Goal: Task Accomplishment & Management: Use online tool/utility

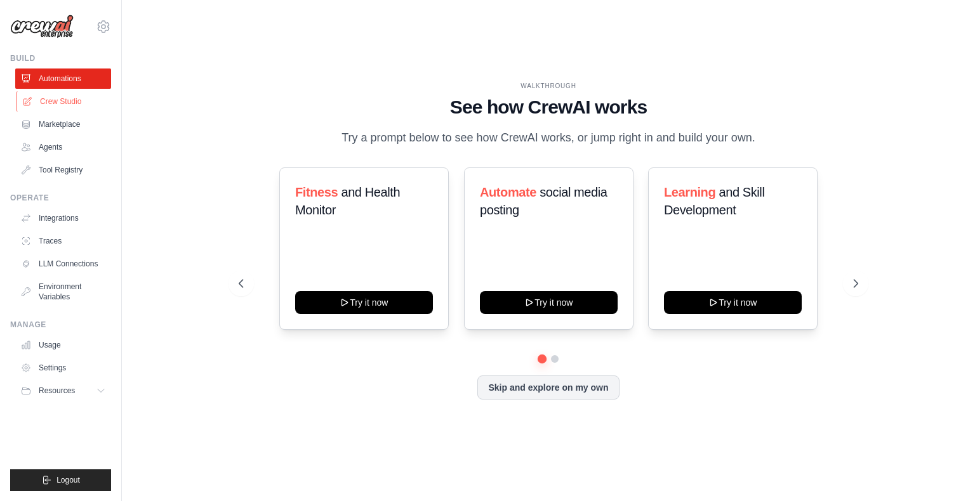
click at [83, 103] on link "Crew Studio" at bounding box center [65, 101] width 96 height 20
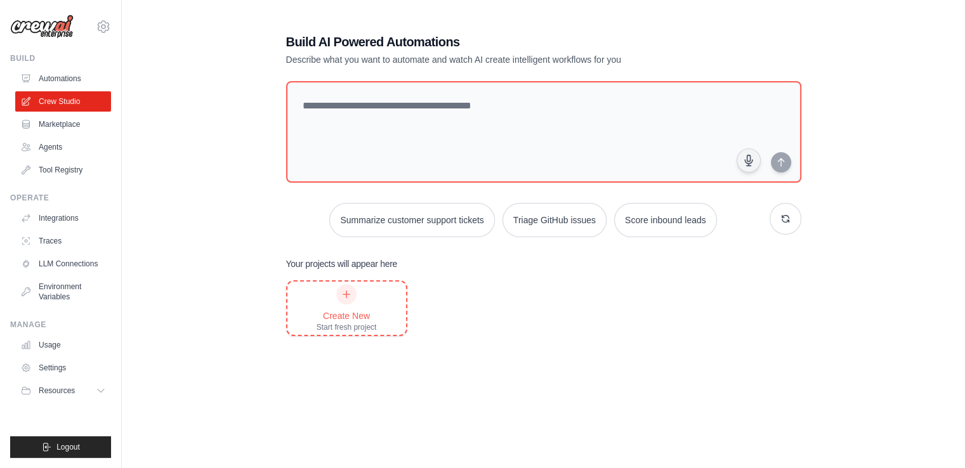
click at [351, 293] on icon at bounding box center [346, 294] width 10 height 10
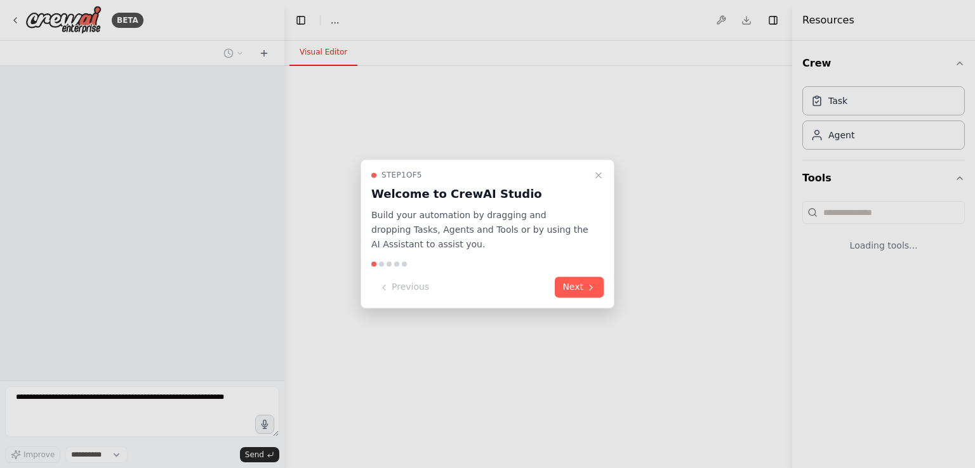
select select "****"
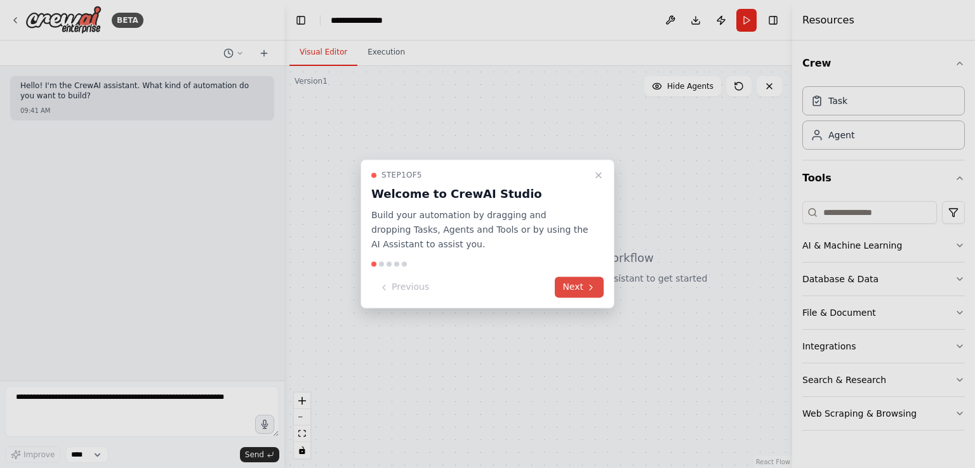
click at [570, 284] on button "Next" at bounding box center [579, 287] width 49 height 21
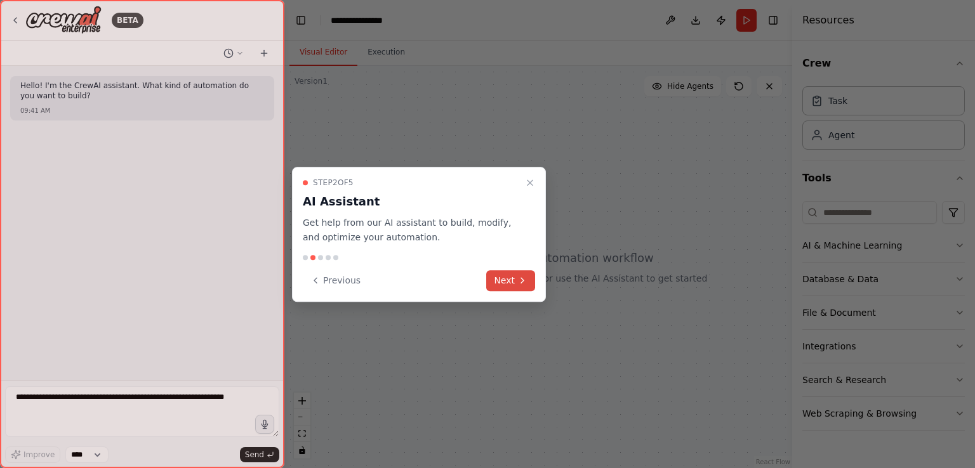
click at [517, 284] on icon at bounding box center [522, 280] width 10 height 10
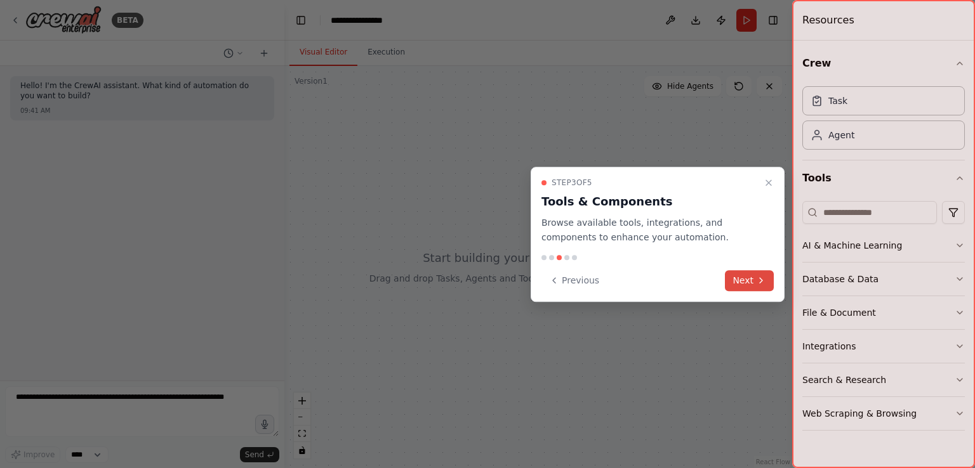
click at [745, 282] on button "Next" at bounding box center [749, 280] width 49 height 21
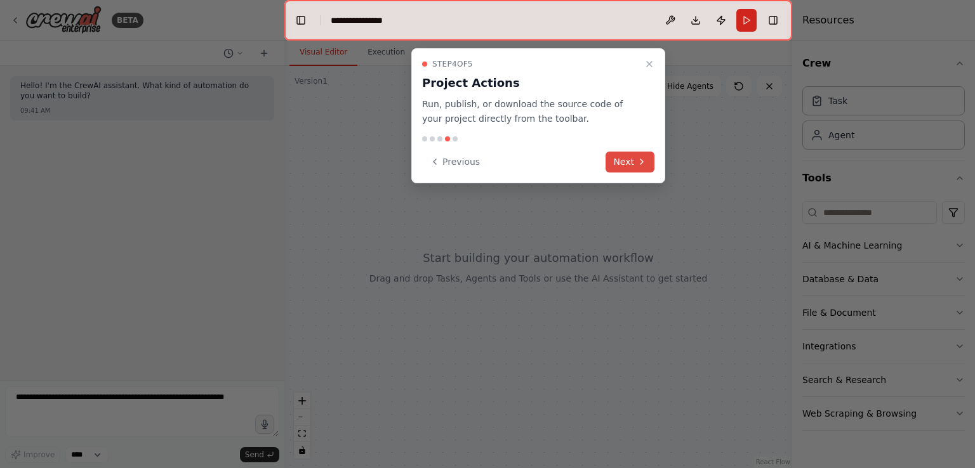
click at [622, 166] on button "Next" at bounding box center [630, 162] width 49 height 21
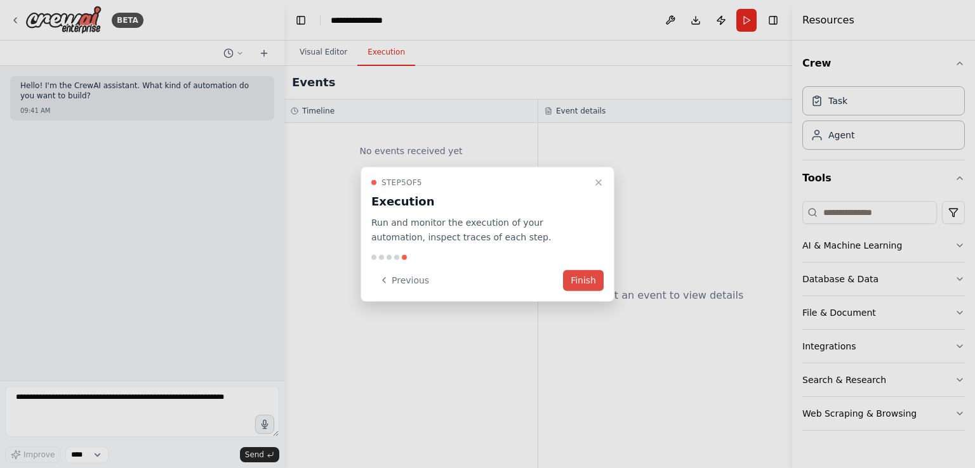
click at [590, 284] on button "Finish" at bounding box center [583, 280] width 41 height 21
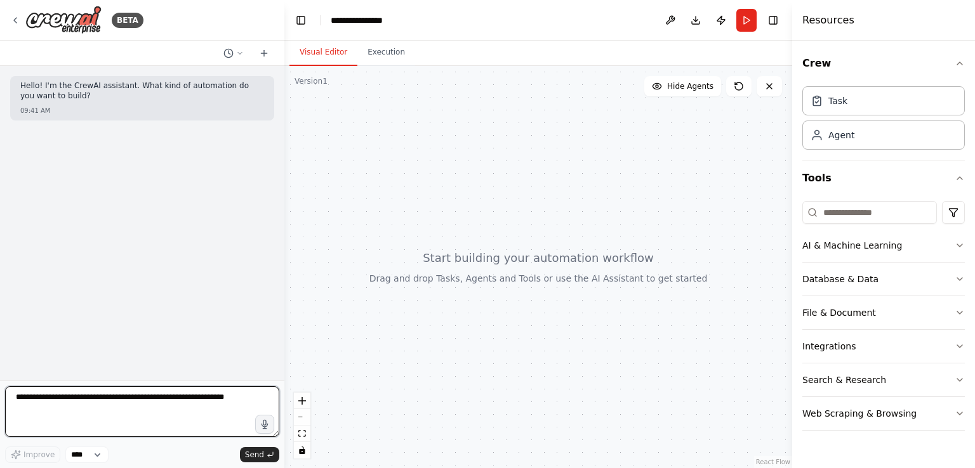
click at [191, 395] on textarea at bounding box center [142, 412] width 274 height 51
paste textarea "**********"
type textarea "**********"
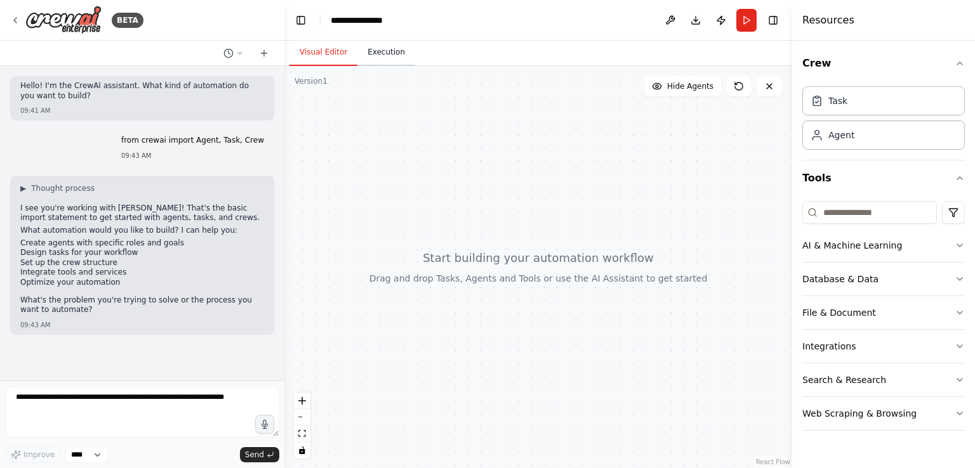
click at [379, 48] on button "Execution" at bounding box center [386, 52] width 58 height 27
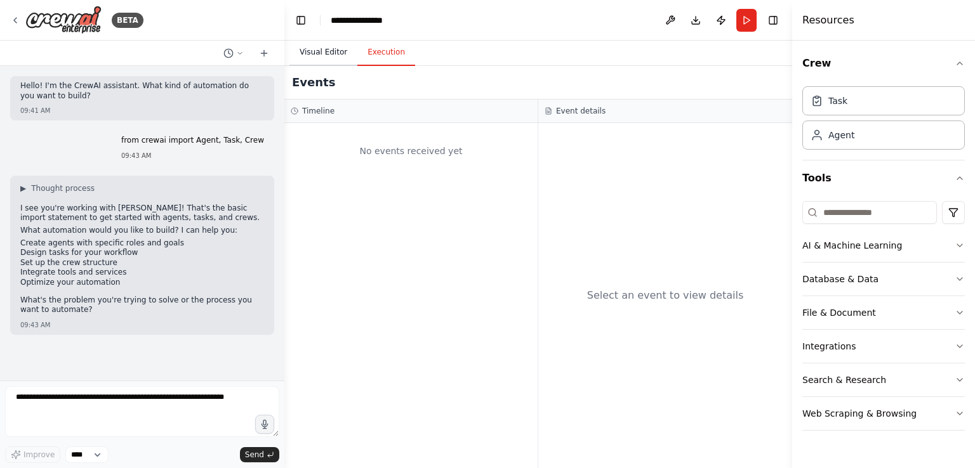
click at [309, 55] on button "Visual Editor" at bounding box center [323, 52] width 68 height 27
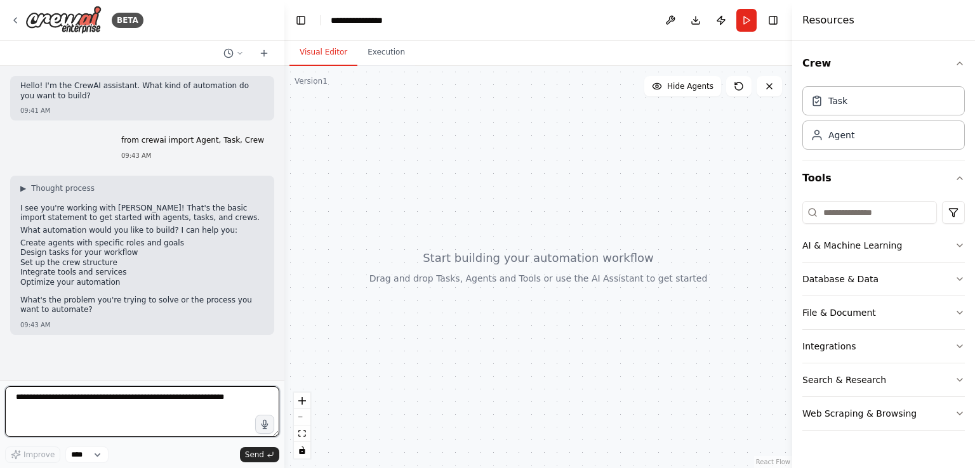
click at [167, 397] on textarea at bounding box center [142, 412] width 274 height 51
click at [222, 397] on textarea at bounding box center [142, 412] width 274 height 51
click at [265, 55] on icon at bounding box center [264, 53] width 10 height 10
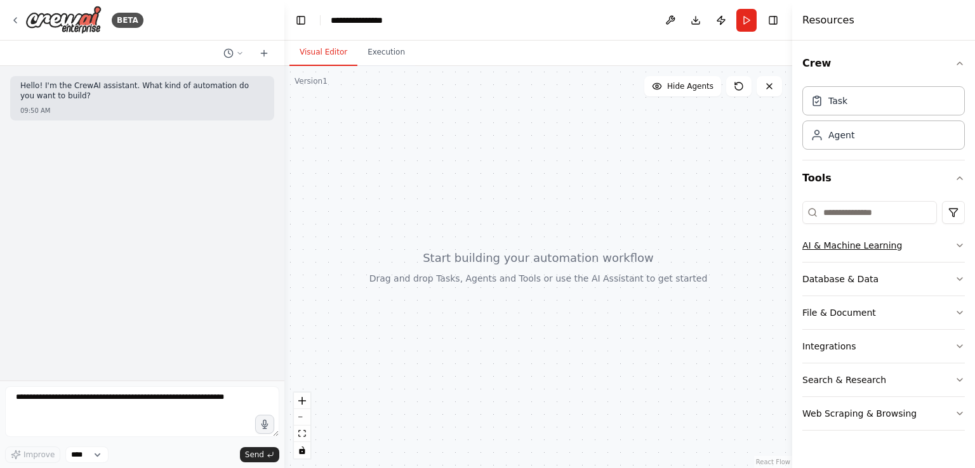
click at [955, 251] on button "AI & Machine Learning" at bounding box center [883, 245] width 162 height 33
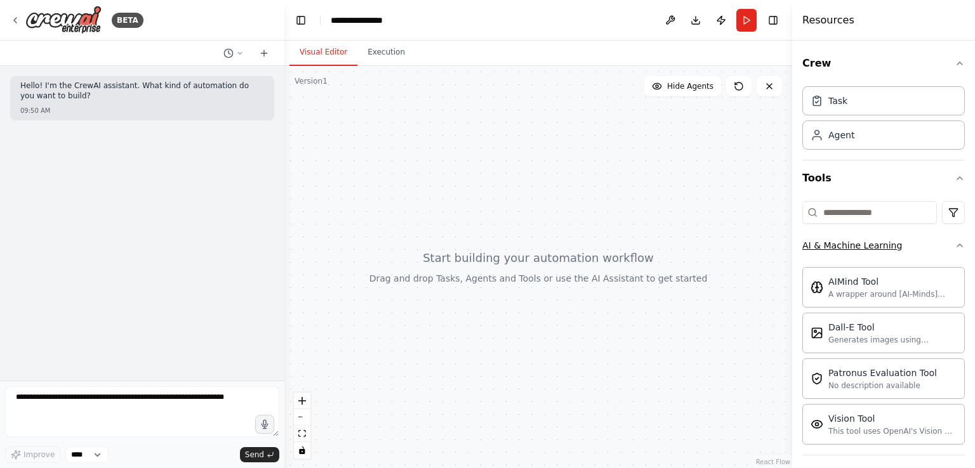
click at [955, 249] on icon "button" at bounding box center [960, 246] width 10 height 10
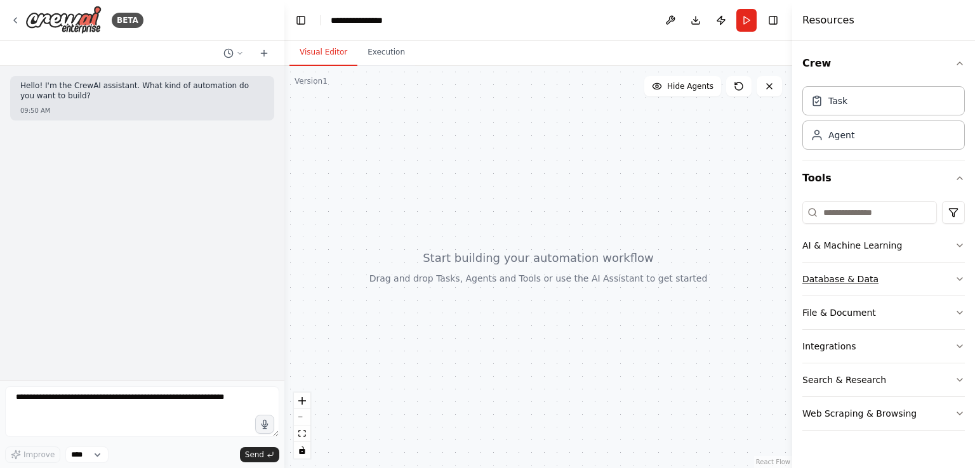
click at [939, 278] on button "Database & Data" at bounding box center [883, 279] width 162 height 33
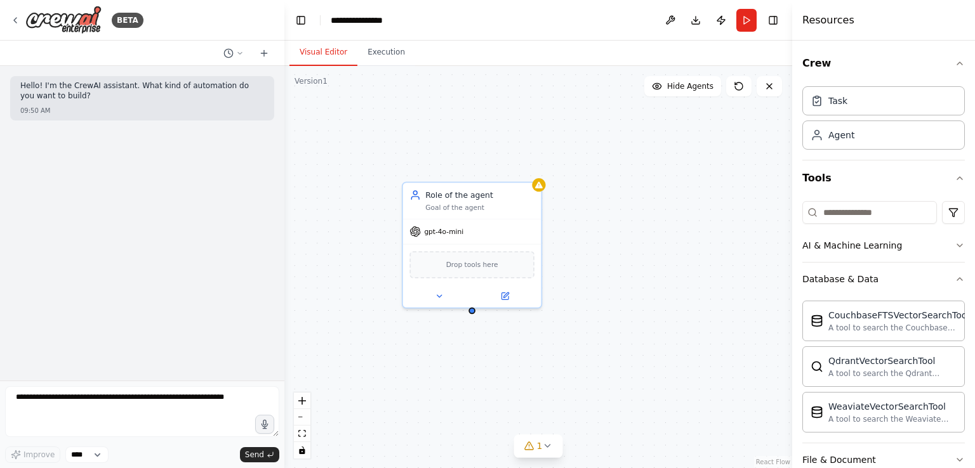
drag, startPoint x: 739, startPoint y: 255, endPoint x: 627, endPoint y: 208, distance: 122.6
click at [627, 208] on div "Role of the agent Goal of the agent gpt-4o-mini Drop tools here" at bounding box center [538, 267] width 508 height 402
click at [518, 270] on div "Drop tools here" at bounding box center [491, 263] width 117 height 25
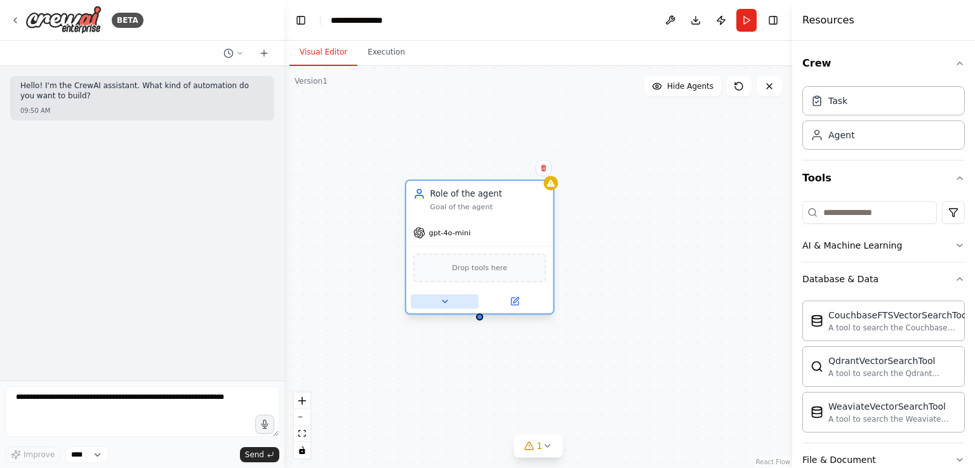
click at [440, 300] on icon at bounding box center [445, 302] width 10 height 10
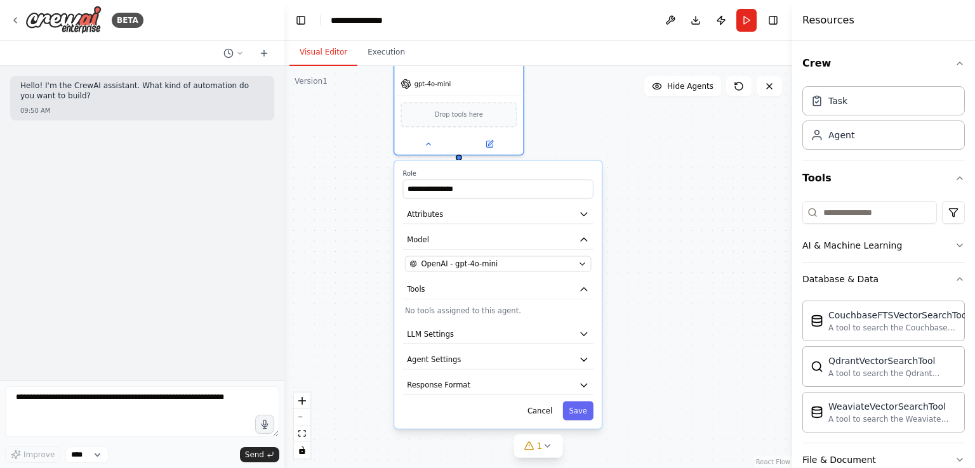
drag, startPoint x: 655, startPoint y: 311, endPoint x: 637, endPoint y: 130, distance: 181.8
click at [637, 130] on div "**********" at bounding box center [538, 267] width 508 height 402
click at [519, 260] on div "OpenAI - gpt-4o-mini" at bounding box center [491, 264] width 164 height 10
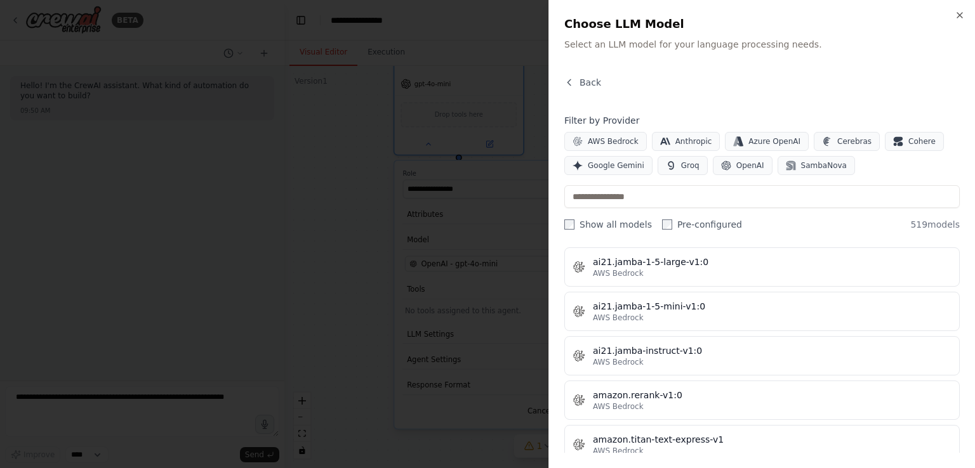
scroll to position [708, 0]
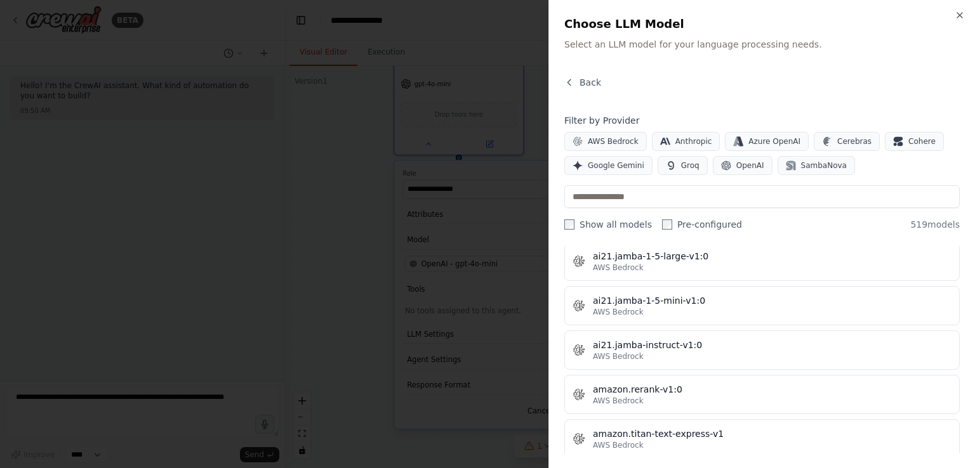
click at [459, 358] on div at bounding box center [487, 234] width 975 height 468
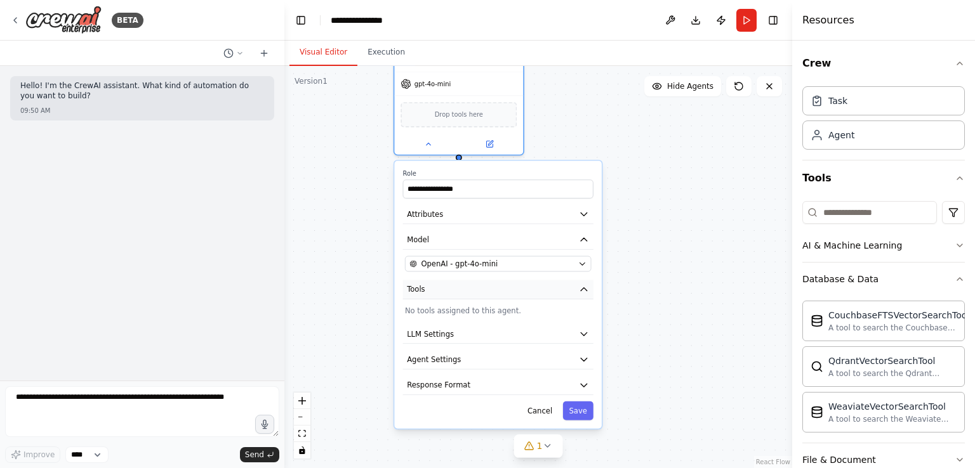
click at [531, 284] on button "Tools" at bounding box center [498, 291] width 190 height 20
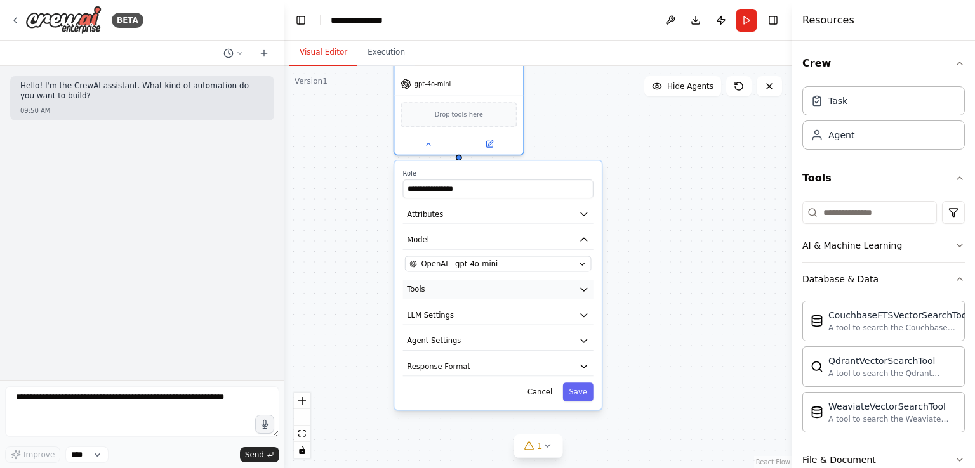
click at [531, 284] on button "Tools" at bounding box center [498, 291] width 190 height 20
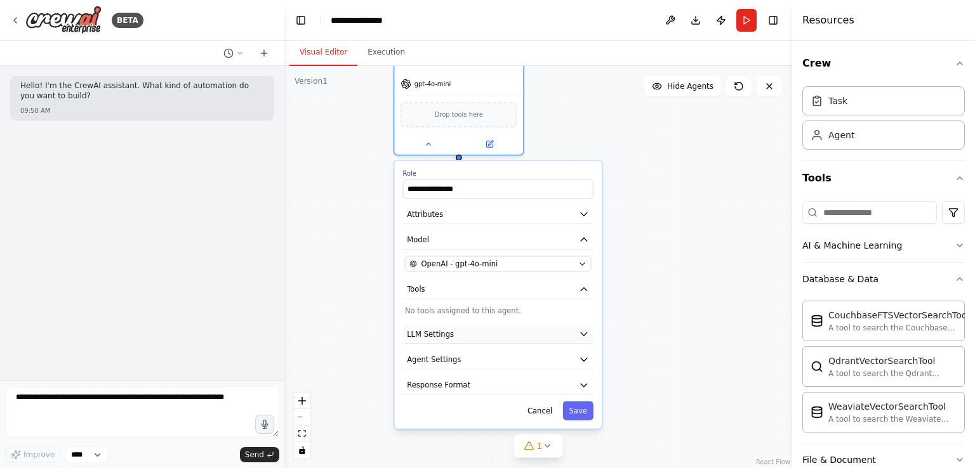
click at [513, 330] on button "LLM Settings" at bounding box center [498, 335] width 190 height 20
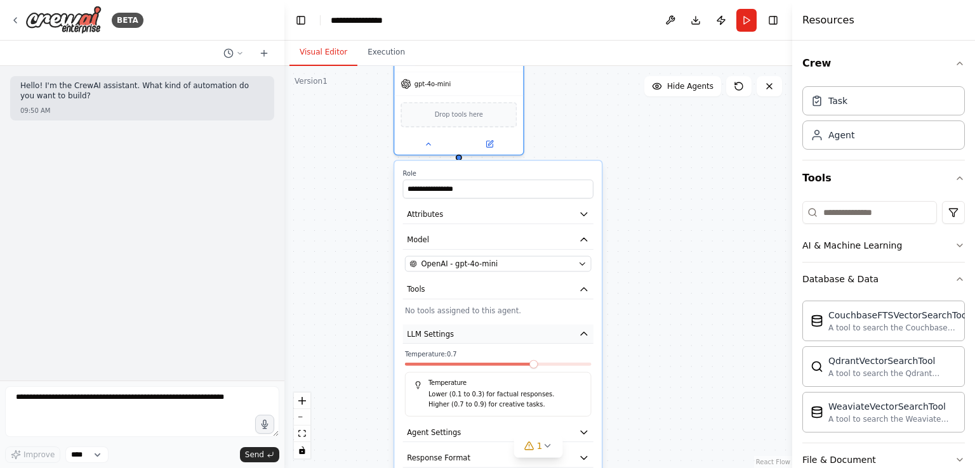
click at [512, 329] on button "LLM Settings" at bounding box center [498, 335] width 190 height 20
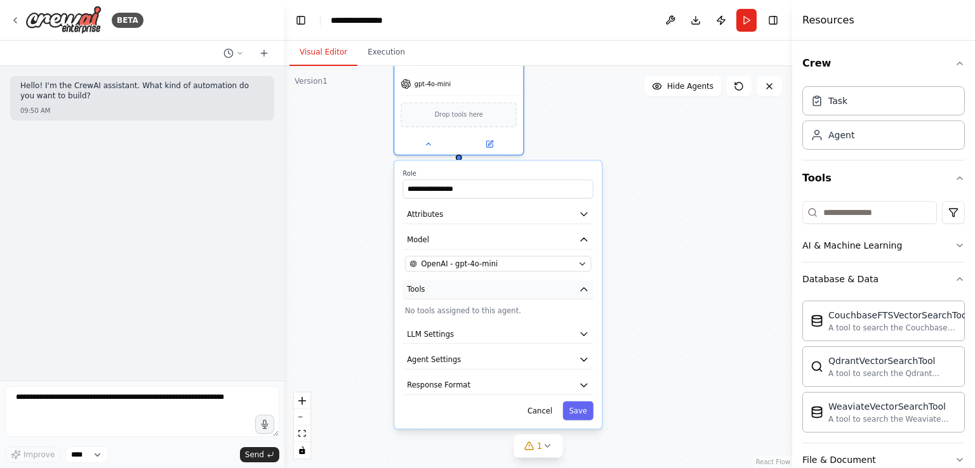
click at [526, 291] on button "Tools" at bounding box center [498, 291] width 190 height 20
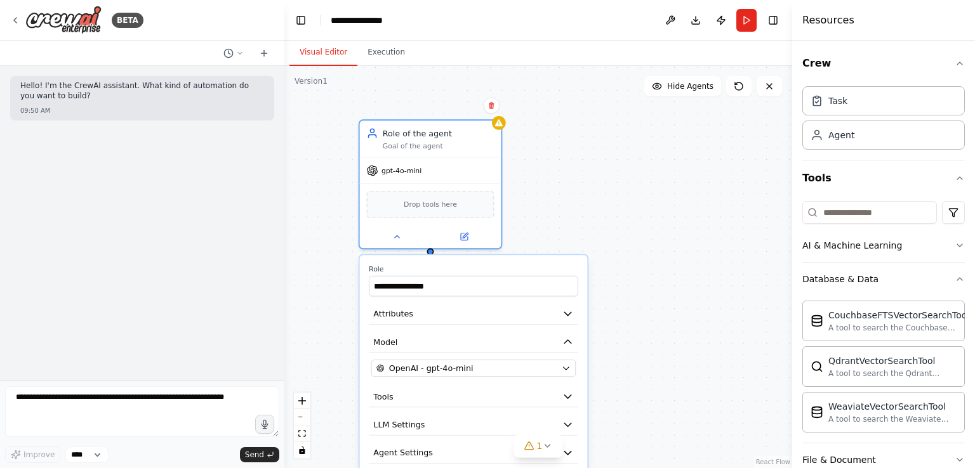
drag, startPoint x: 689, startPoint y: 221, endPoint x: 689, endPoint y: 316, distance: 95.2
click at [689, 316] on div "**********" at bounding box center [538, 267] width 508 height 402
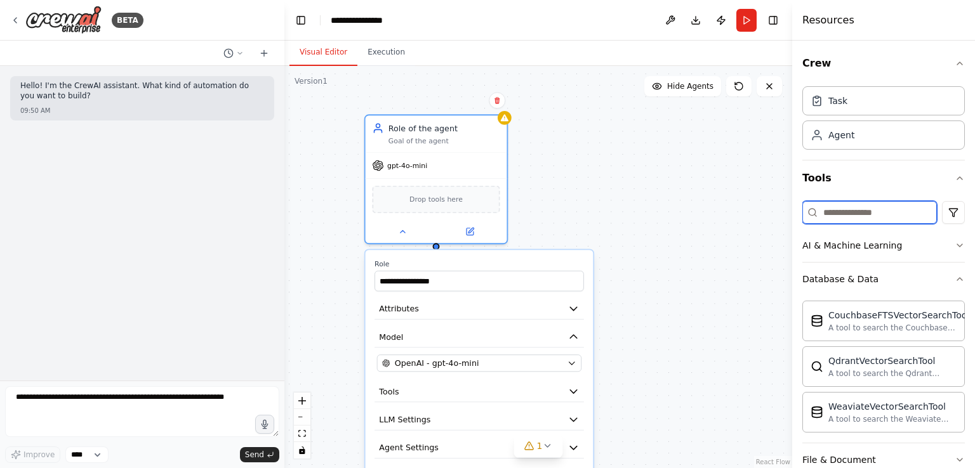
click at [828, 212] on input at bounding box center [869, 212] width 135 height 23
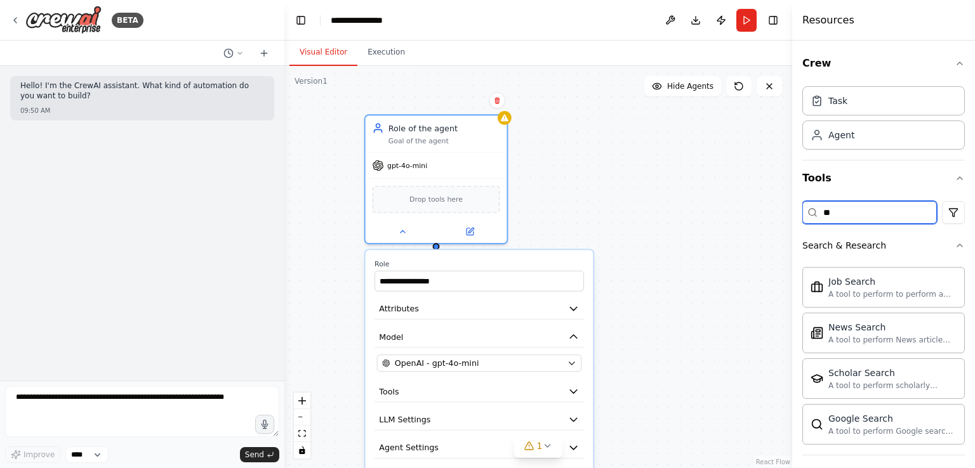
type input "*"
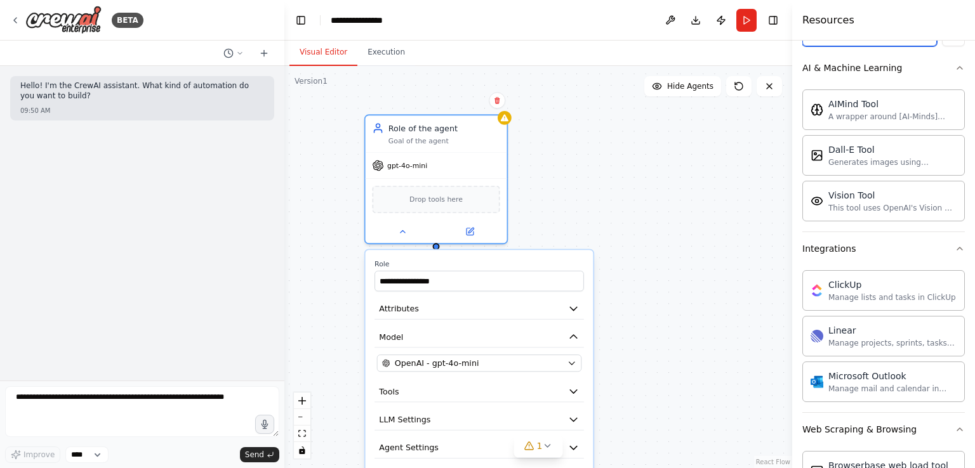
scroll to position [193, 0]
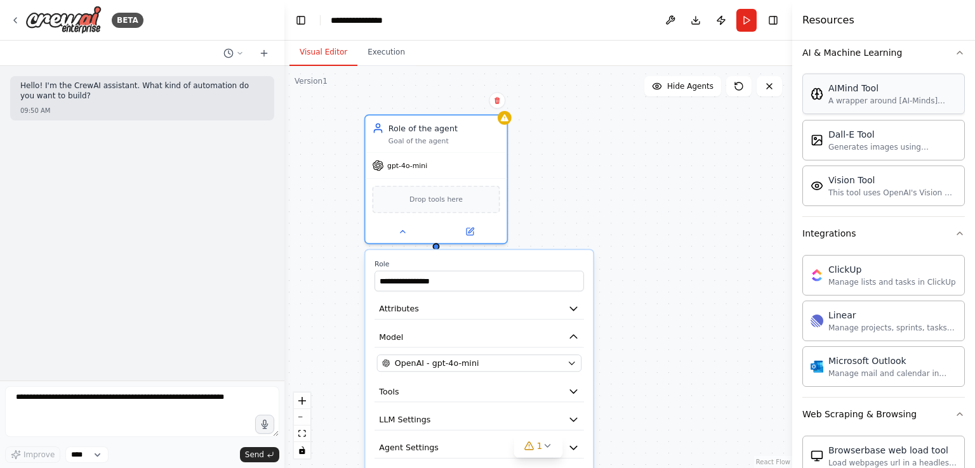
type input "**"
click at [572, 164] on div "**********" at bounding box center [538, 267] width 508 height 402
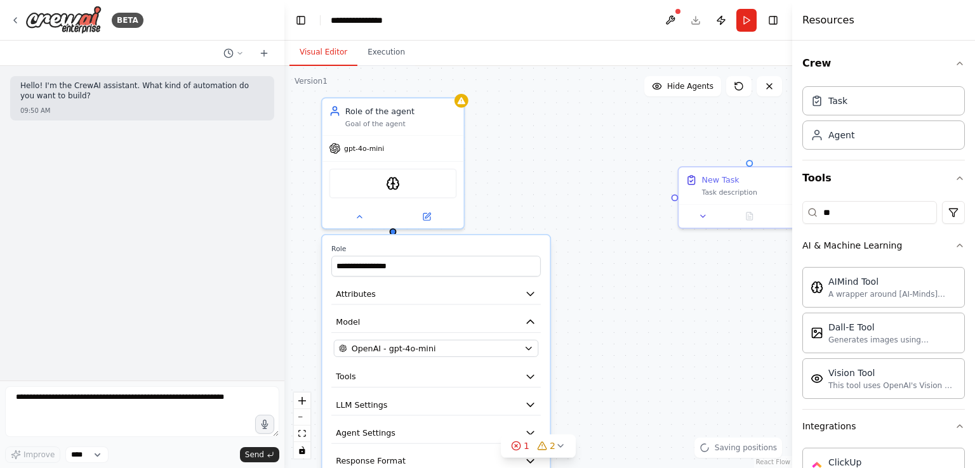
drag, startPoint x: 712, startPoint y: 168, endPoint x: 666, endPoint y: 153, distance: 47.6
click at [666, 153] on div "**********" at bounding box center [538, 267] width 508 height 402
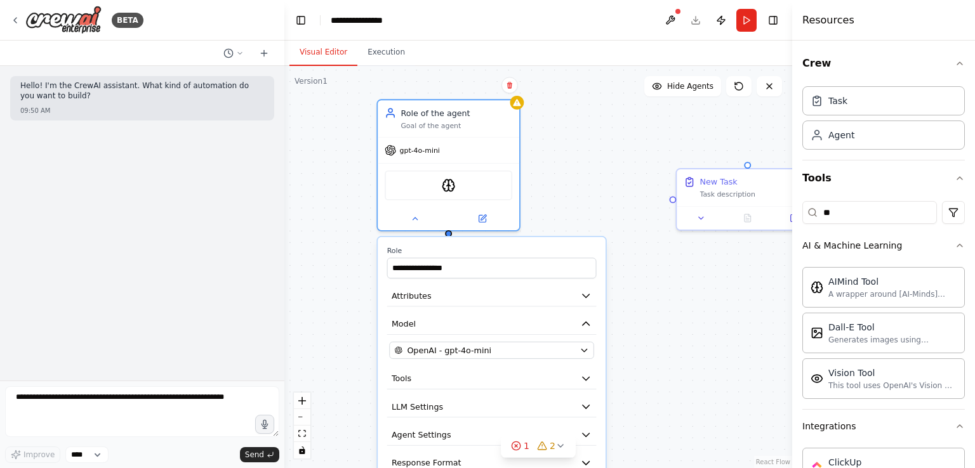
drag, startPoint x: 388, startPoint y: 235, endPoint x: 468, endPoint y: 230, distance: 80.1
click at [468, 230] on div "**********" at bounding box center [538, 267] width 508 height 402
click at [409, 216] on button at bounding box center [414, 216] width 65 height 14
click at [444, 266] on div "Role of the agent Goal of the agent gpt-4o-mini AIMindTool New Task Task descri…" at bounding box center [538, 267] width 508 height 402
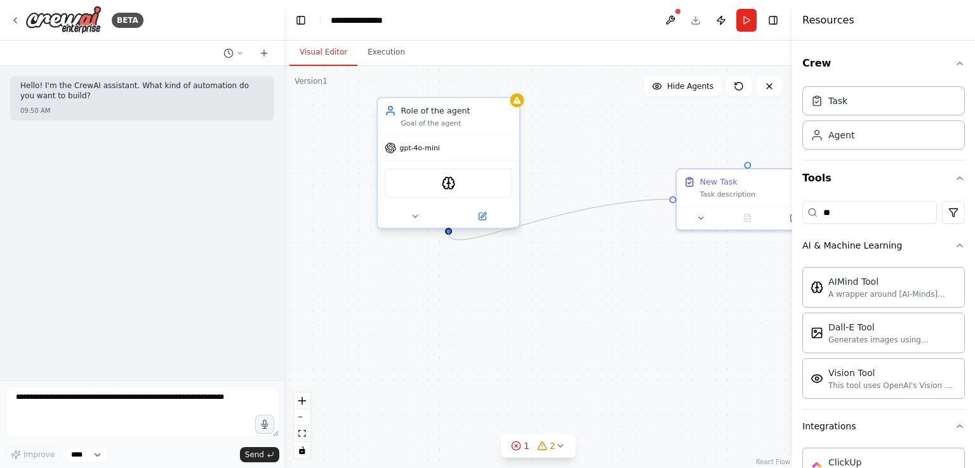
drag, startPoint x: 671, startPoint y: 200, endPoint x: 449, endPoint y: 235, distance: 224.9
click at [449, 235] on div "Role of the agent Goal of the agent gpt-4o-mini AIMindTool New Task Task descri…" at bounding box center [538, 267] width 508 height 402
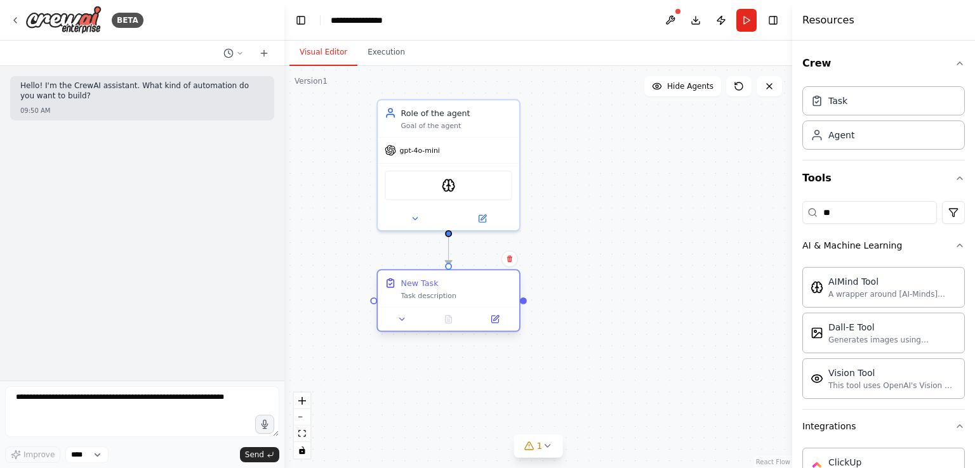
drag, startPoint x: 748, startPoint y: 176, endPoint x: 434, endPoint y: 293, distance: 336.0
click at [434, 293] on div "New Task Task description" at bounding box center [457, 288] width 112 height 23
click at [397, 320] on icon at bounding box center [401, 319] width 9 height 9
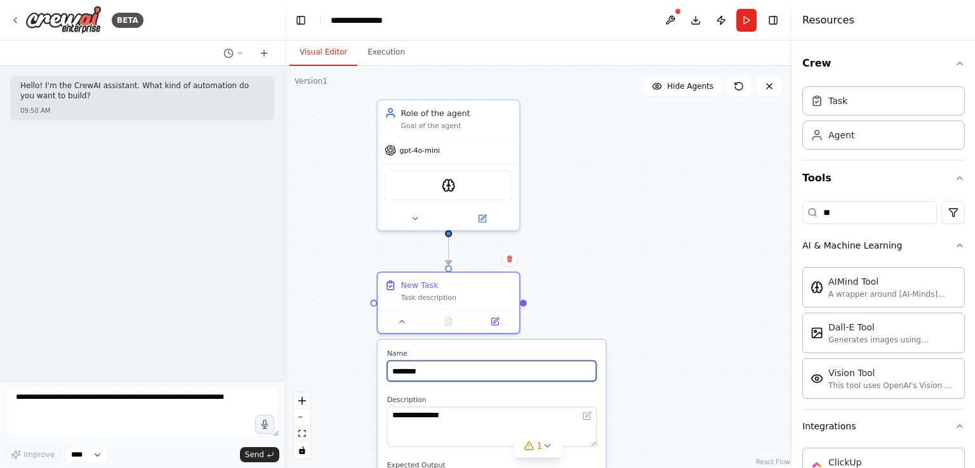
click at [467, 367] on input "********" at bounding box center [491, 371] width 209 height 21
type input "*"
type input "*******"
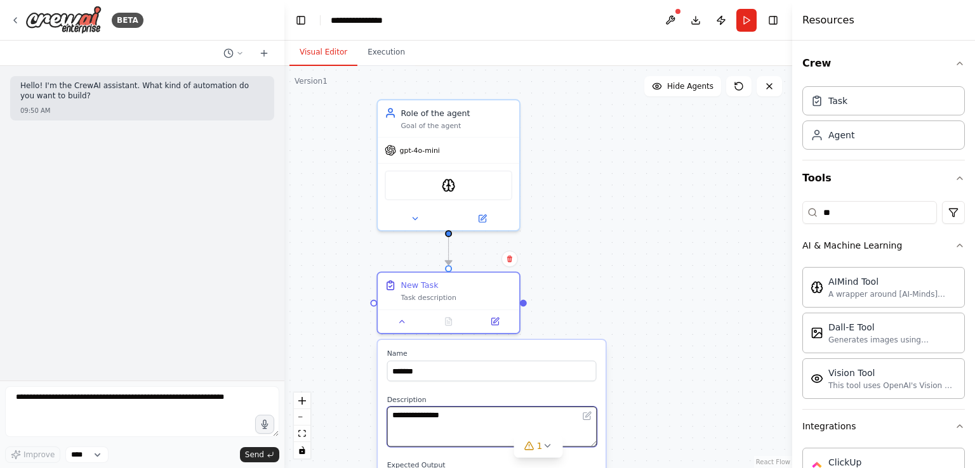
click at [416, 420] on textarea "**********" at bounding box center [491, 427] width 209 height 40
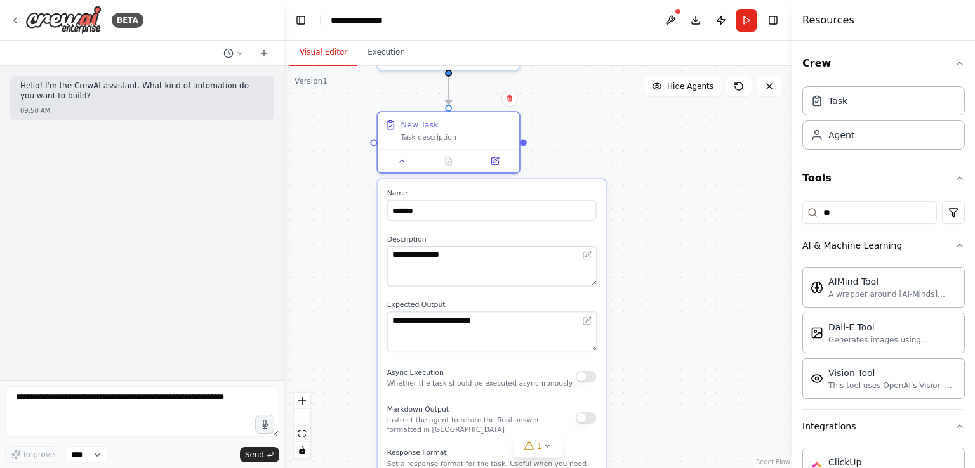
drag, startPoint x: 670, startPoint y: 326, endPoint x: 670, endPoint y: 166, distance: 160.6
click at [670, 166] on div ".deletable-edge-delete-btn { width: 20px; height: 20px; border: 0px solid #ffff…" at bounding box center [538, 267] width 508 height 402
click at [523, 274] on textarea "**********" at bounding box center [491, 266] width 209 height 40
click at [501, 317] on textarea "**********" at bounding box center [491, 332] width 209 height 40
click at [513, 270] on textarea "**********" at bounding box center [491, 266] width 209 height 40
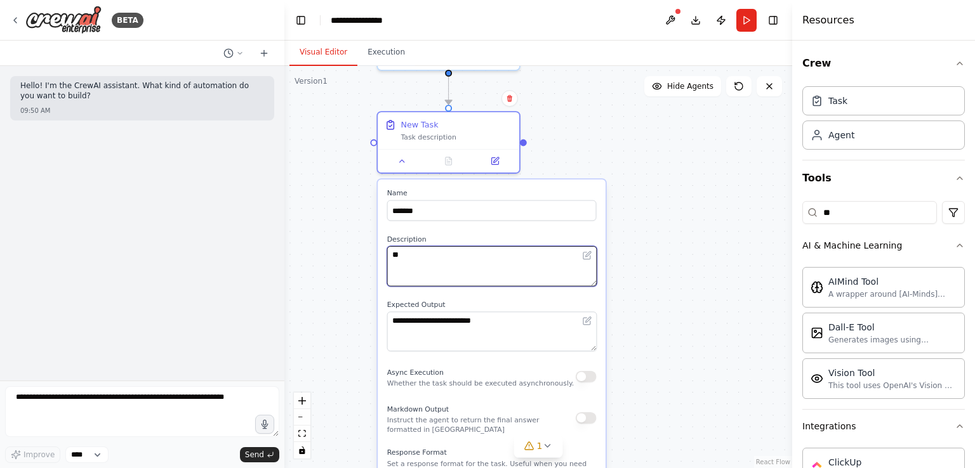
type textarea "*"
type textarea "**********"
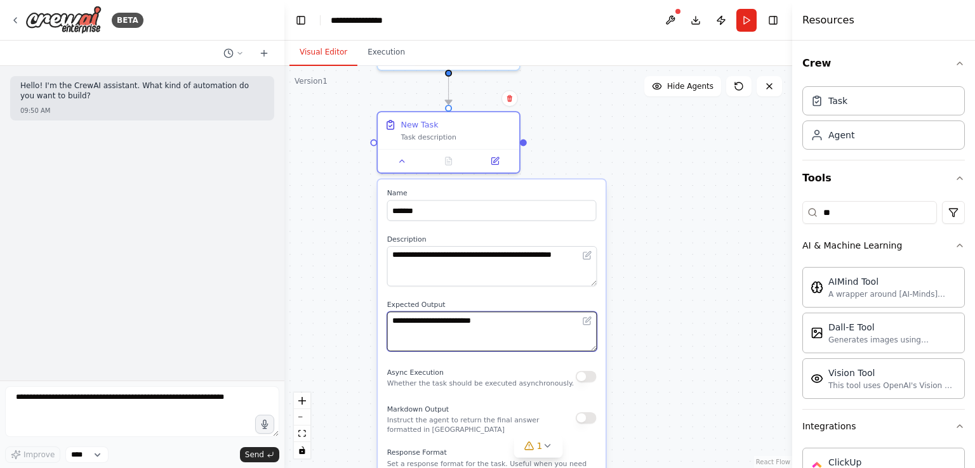
click at [556, 319] on textarea "**********" at bounding box center [491, 332] width 209 height 40
type textarea "*"
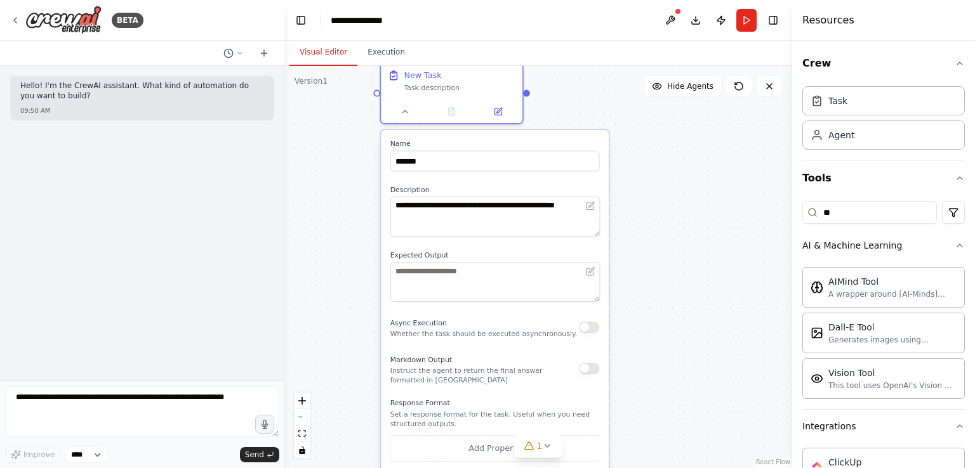
drag, startPoint x: 686, startPoint y: 284, endPoint x: 688, endPoint y: 230, distance: 53.4
click at [688, 230] on div ".deletable-edge-delete-btn { width: 20px; height: 20px; border: 0px solid #ffff…" at bounding box center [538, 267] width 508 height 402
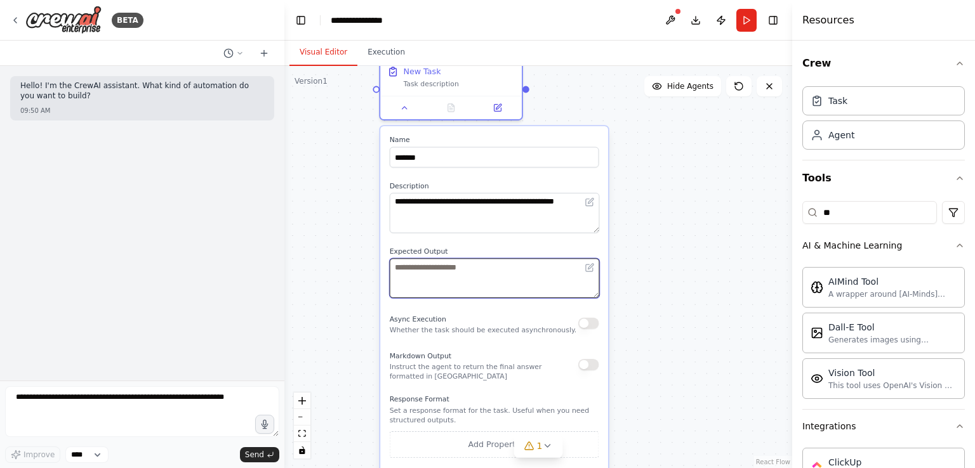
click at [495, 262] on textarea at bounding box center [494, 278] width 209 height 40
type textarea "*"
paste textarea "**********"
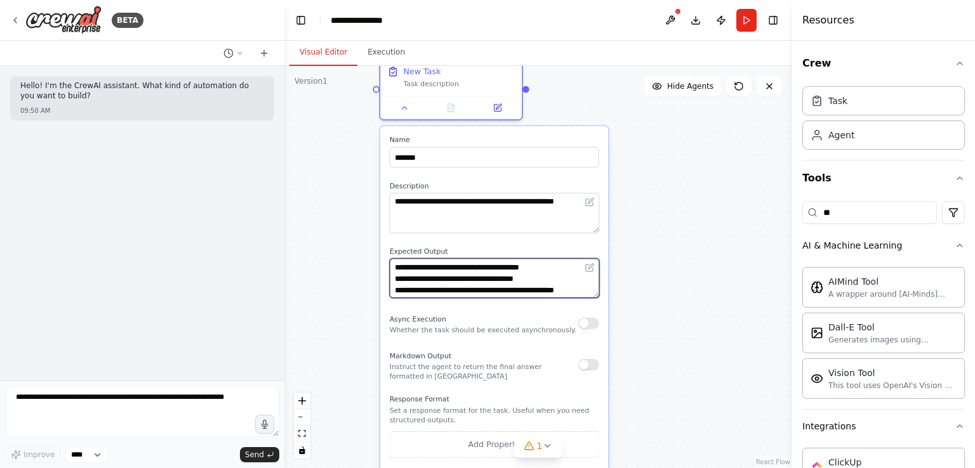
scroll to position [73, 0]
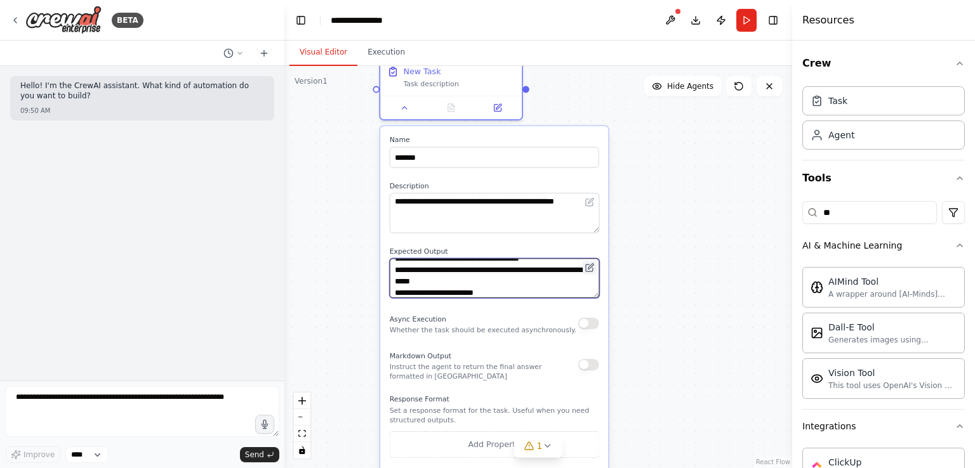
type textarea "**********"
click at [595, 265] on button at bounding box center [590, 268] width 14 height 14
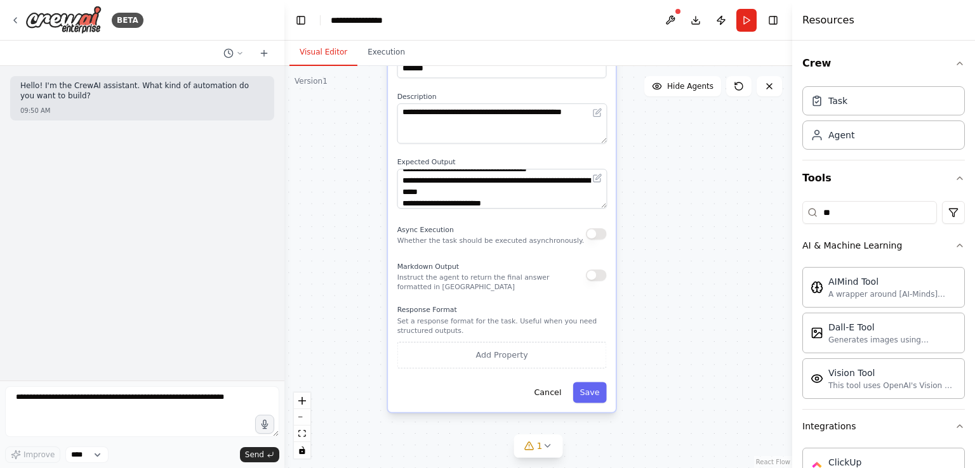
drag, startPoint x: 686, startPoint y: 347, endPoint x: 693, endPoint y: 257, distance: 89.8
click at [693, 257] on div ".deletable-edge-delete-btn { width: 20px; height: 20px; border: 0px solid #ffff…" at bounding box center [538, 267] width 508 height 402
click at [592, 397] on button "Save" at bounding box center [590, 393] width 34 height 21
click at [548, 448] on icon at bounding box center [547, 446] width 10 height 10
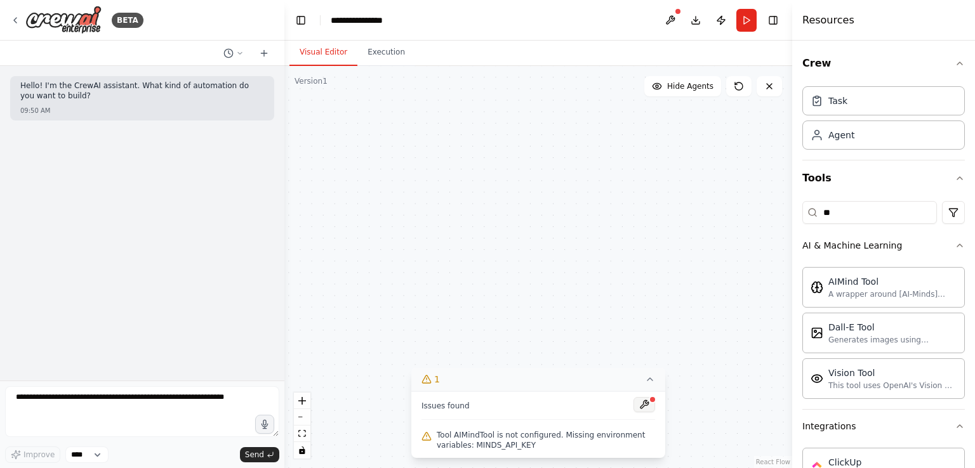
click at [646, 404] on button at bounding box center [644, 404] width 22 height 15
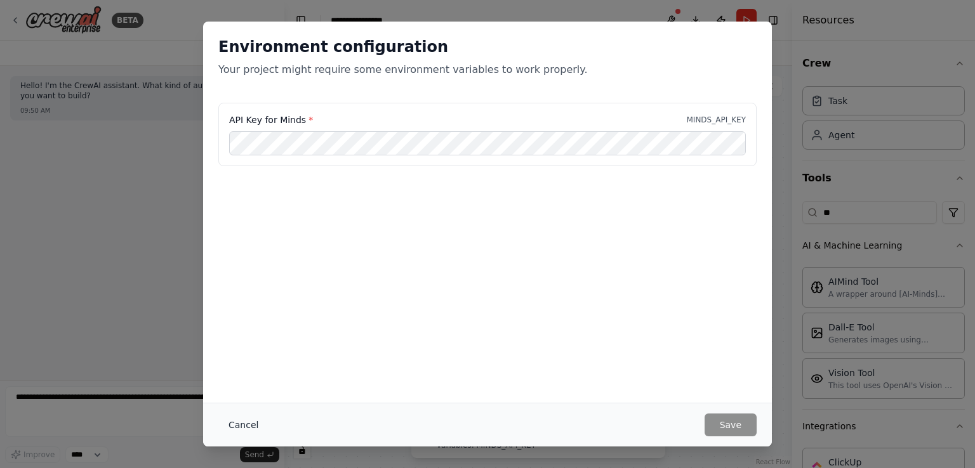
click at [251, 415] on button "Cancel" at bounding box center [243, 425] width 50 height 23
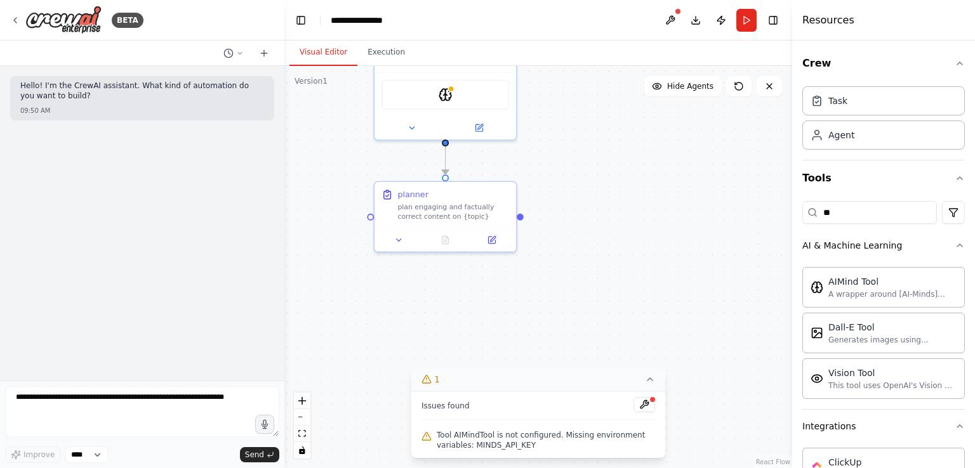
drag, startPoint x: 430, startPoint y: 286, endPoint x: 416, endPoint y: 498, distance: 213.1
click at [416, 468] on html "**********" at bounding box center [487, 234] width 975 height 468
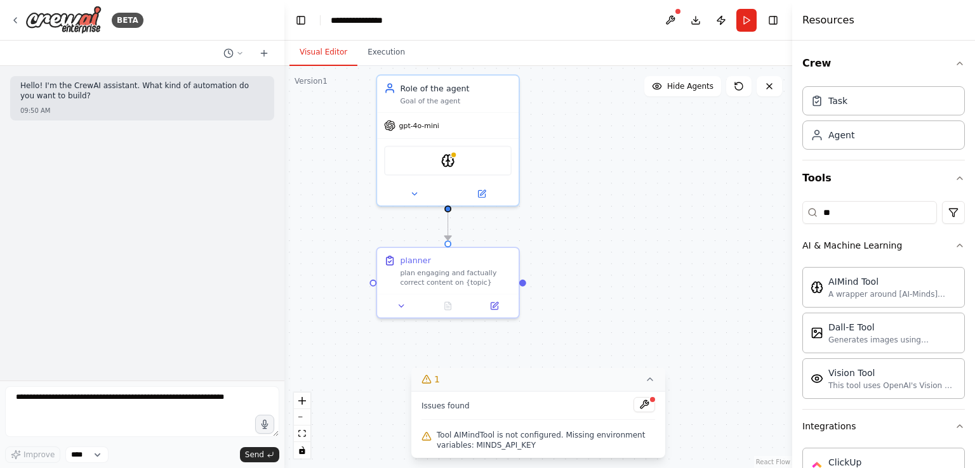
drag, startPoint x: 563, startPoint y: 329, endPoint x: 566, endPoint y: 395, distance: 66.1
click at [566, 395] on div "Version 1 Show Tools Hide Agents .deletable-edge-delete-btn { width: 20px; heig…" at bounding box center [538, 267] width 508 height 402
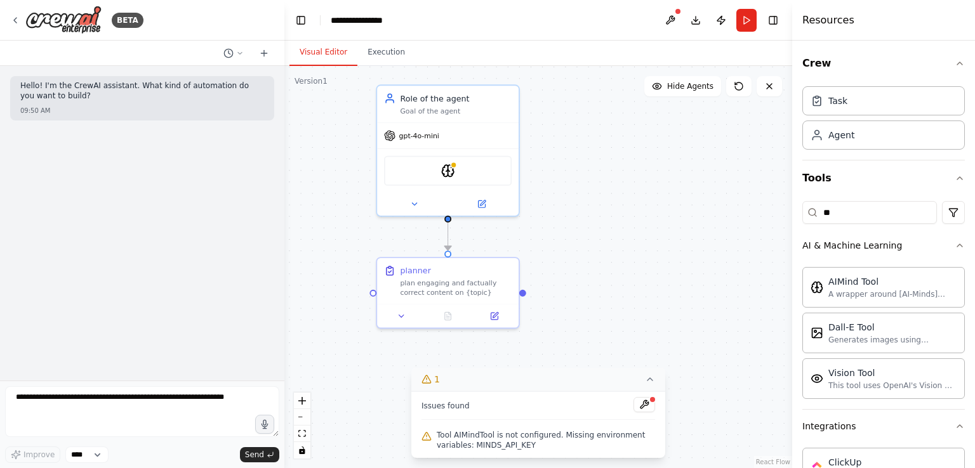
drag, startPoint x: 575, startPoint y: 226, endPoint x: 574, endPoint y: 248, distance: 21.6
click at [574, 248] on div ".deletable-edge-delete-btn { width: 20px; height: 20px; border: 0px solid #ffff…" at bounding box center [538, 267] width 508 height 402
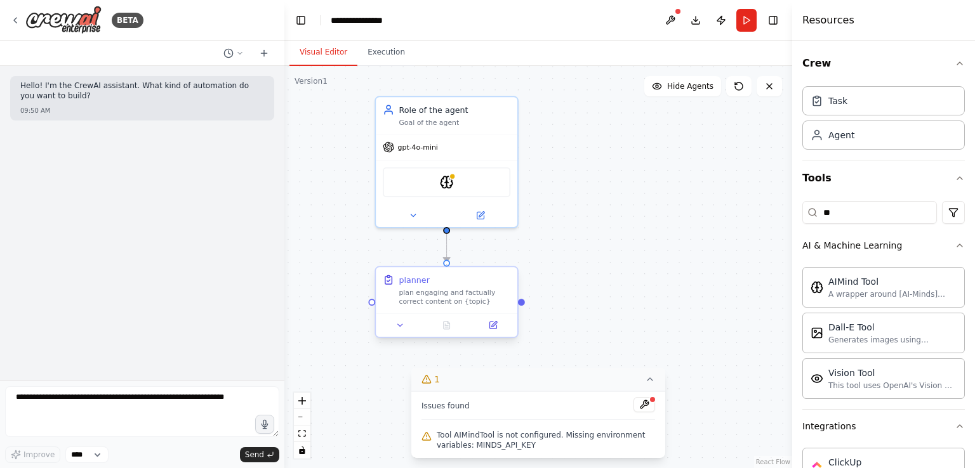
click at [447, 264] on div at bounding box center [446, 263] width 7 height 7
click at [748, 11] on button "Run" at bounding box center [746, 20] width 20 height 23
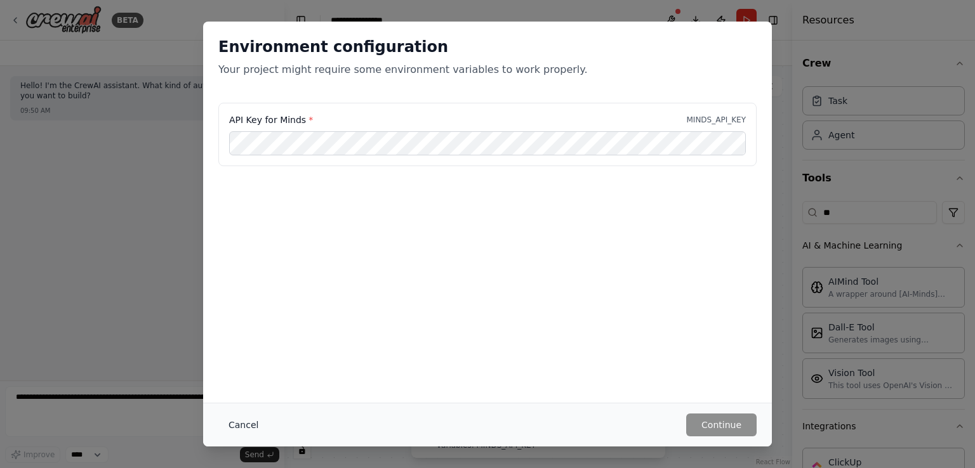
click at [242, 425] on button "Cancel" at bounding box center [243, 425] width 50 height 23
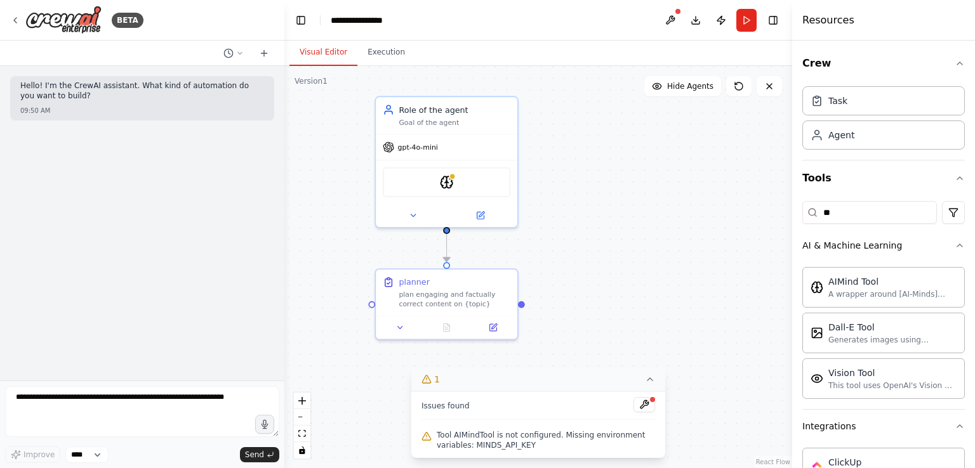
click at [7, 20] on div "BETA" at bounding box center [142, 20] width 284 height 41
click at [15, 19] on icon at bounding box center [15, 20] width 10 height 10
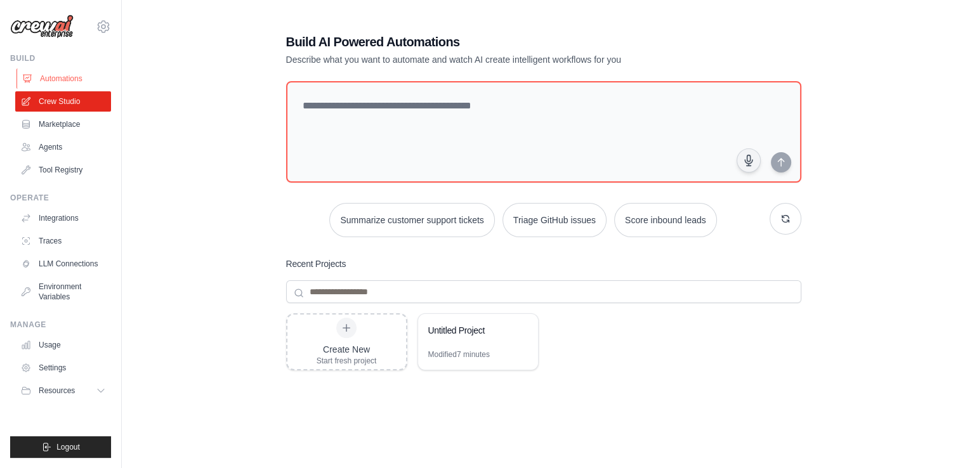
click at [81, 79] on link "Automations" at bounding box center [65, 79] width 96 height 20
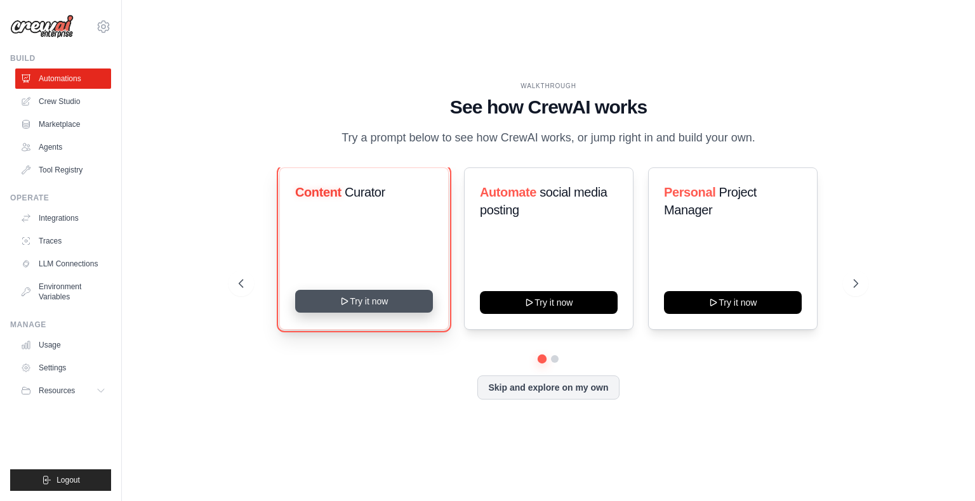
click at [353, 313] on button "Try it now" at bounding box center [364, 301] width 138 height 23
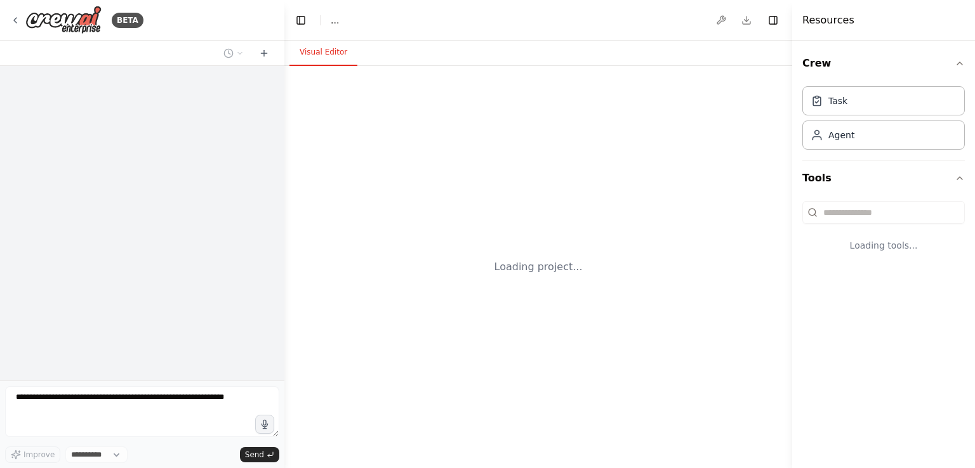
select select "****"
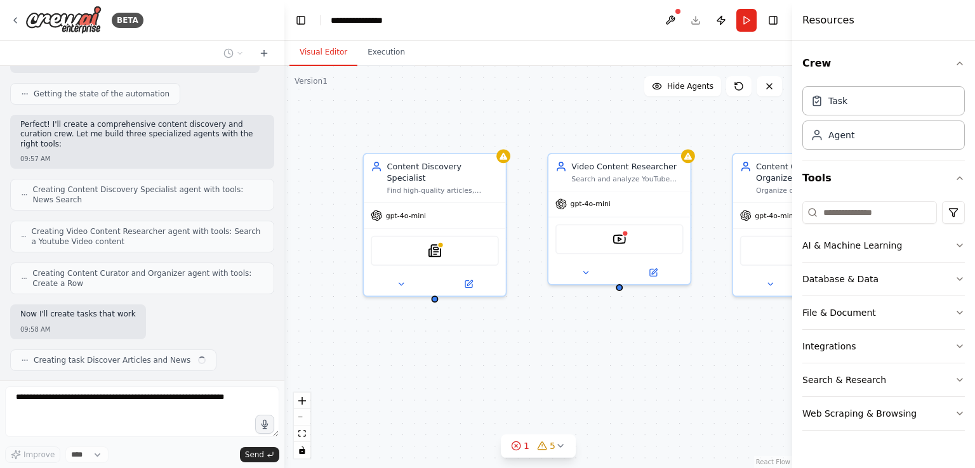
scroll to position [401, 0]
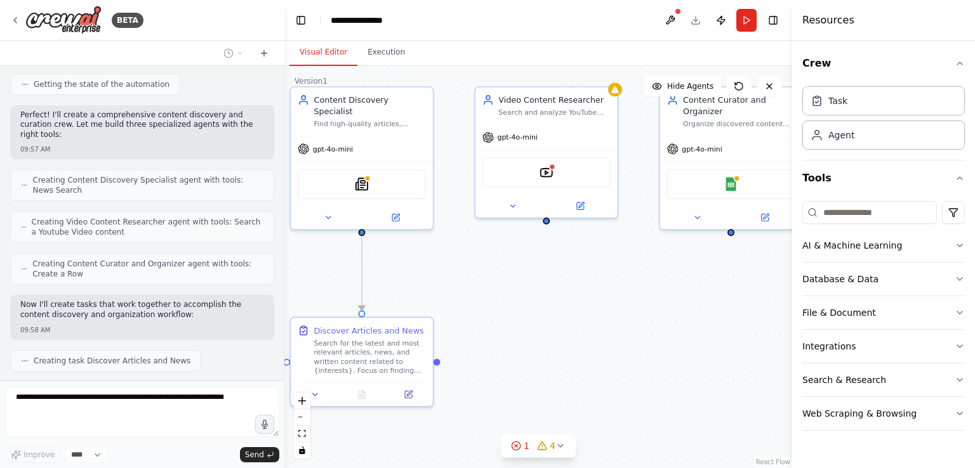
drag, startPoint x: 521, startPoint y: 338, endPoint x: 448, endPoint y: 270, distance: 99.3
click at [448, 270] on div ".deletable-edge-delete-btn { width: 20px; height: 20px; border: 0px solid #ffff…" at bounding box center [538, 267] width 508 height 402
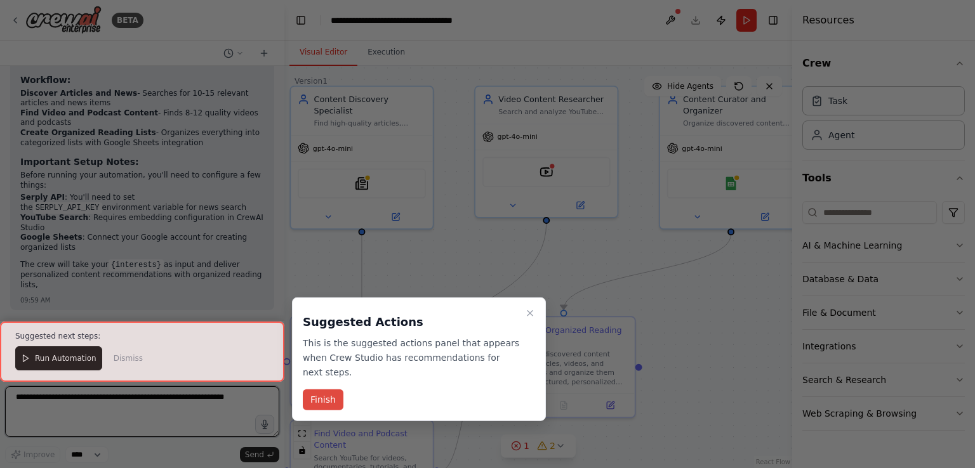
scroll to position [1029, 0]
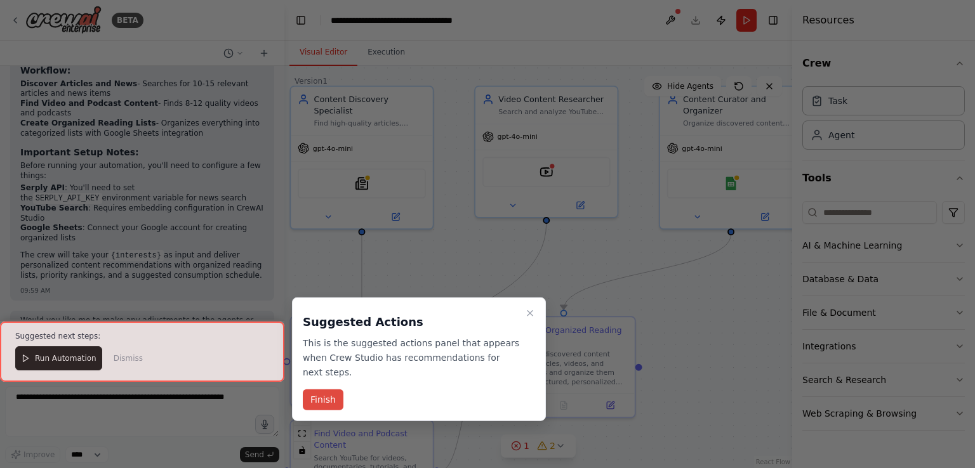
click at [324, 390] on button "Finish" at bounding box center [323, 400] width 41 height 21
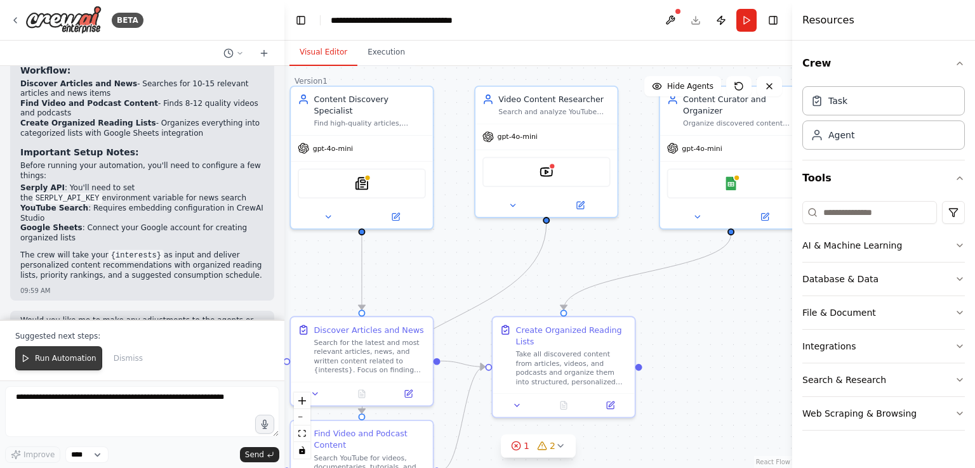
click at [59, 367] on button "Run Automation" at bounding box center [58, 359] width 87 height 24
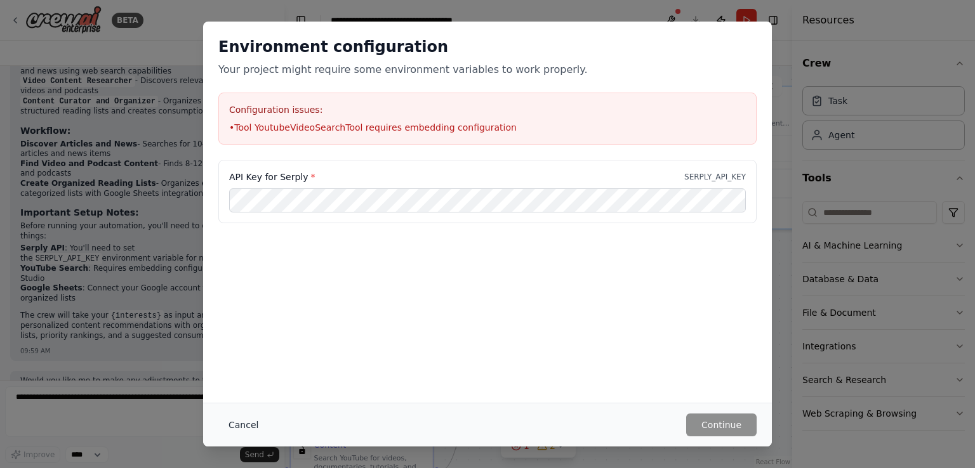
click at [246, 425] on button "Cancel" at bounding box center [243, 425] width 50 height 23
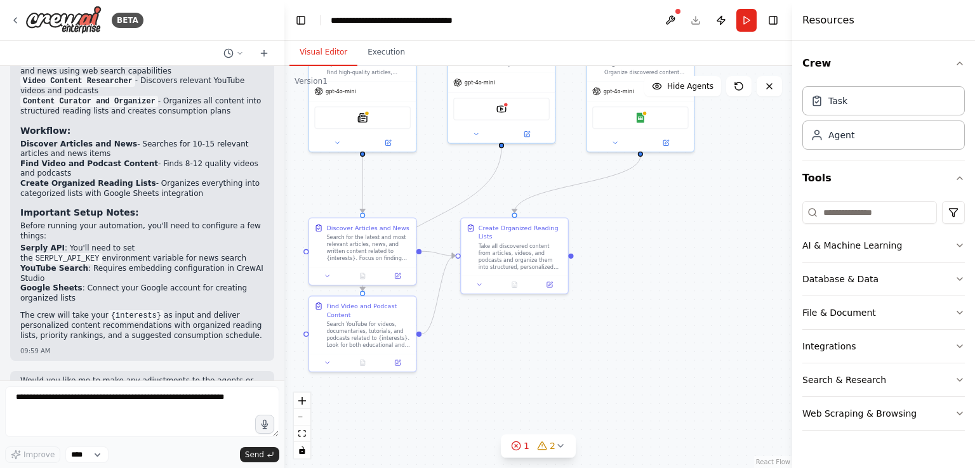
drag, startPoint x: 615, startPoint y: 331, endPoint x: 611, endPoint y: 225, distance: 106.1
click at [611, 225] on div ".deletable-edge-delete-btn { width: 20px; height: 20px; border: 0px solid #ffff…" at bounding box center [538, 267] width 508 height 402
click at [557, 448] on icon at bounding box center [560, 446] width 10 height 10
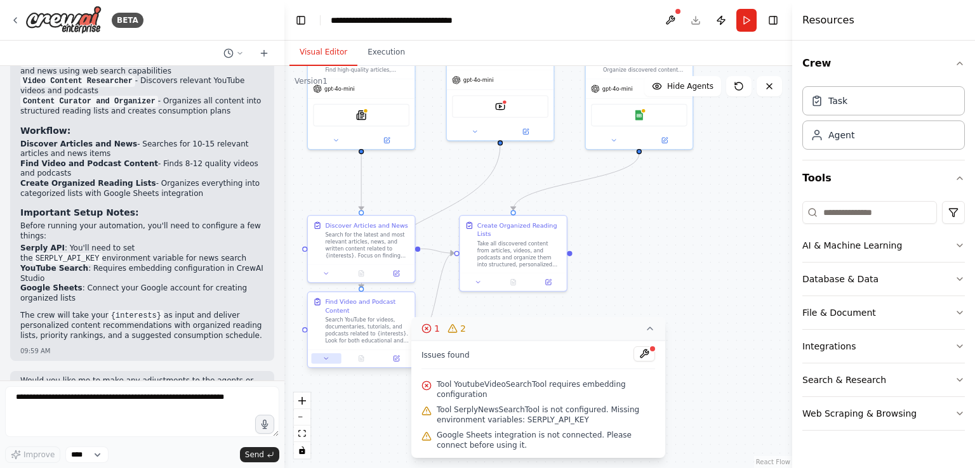
click at [330, 361] on button at bounding box center [327, 359] width 30 height 10
click at [367, 339] on div "Search YouTube for videos, documentaries, tutorials, and podcasts related to {i…" at bounding box center [367, 331] width 84 height 28
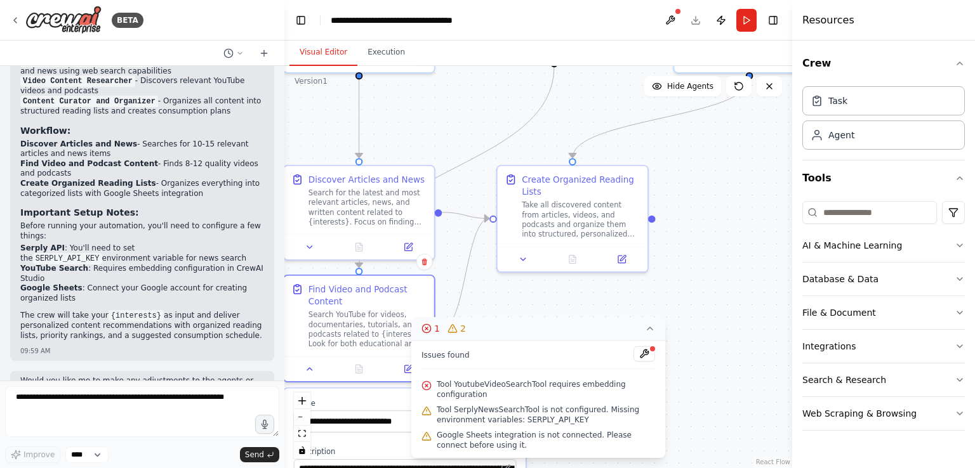
click at [557, 330] on button "1 2" at bounding box center [538, 328] width 254 height 23
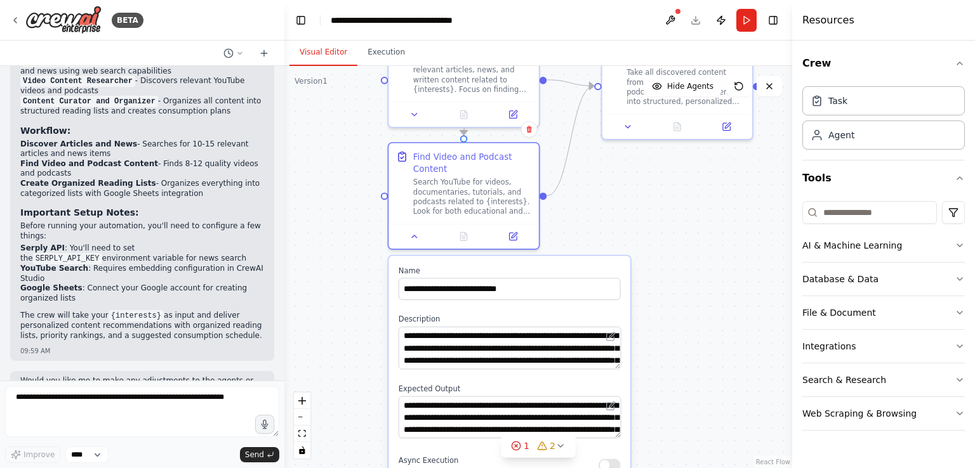
drag, startPoint x: 544, startPoint y: 354, endPoint x: 647, endPoint y: 220, distance: 169.7
click at [647, 220] on div ".deletable-edge-delete-btn { width: 20px; height: 20px; border: 0px solid #ffff…" at bounding box center [538, 267] width 508 height 402
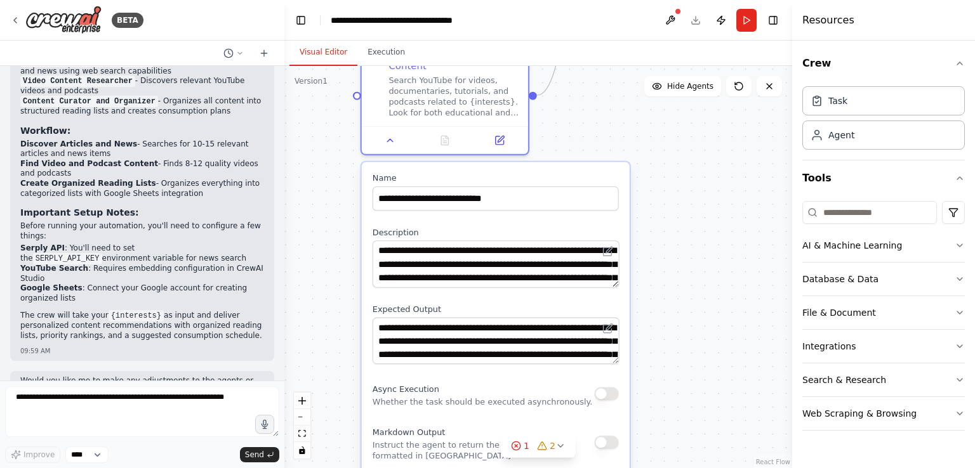
drag, startPoint x: 673, startPoint y: 263, endPoint x: 675, endPoint y: 168, distance: 95.9
click at [675, 168] on div ".deletable-edge-delete-btn { width: 20px; height: 20px; border: 0px solid #ffff…" at bounding box center [538, 267] width 508 height 402
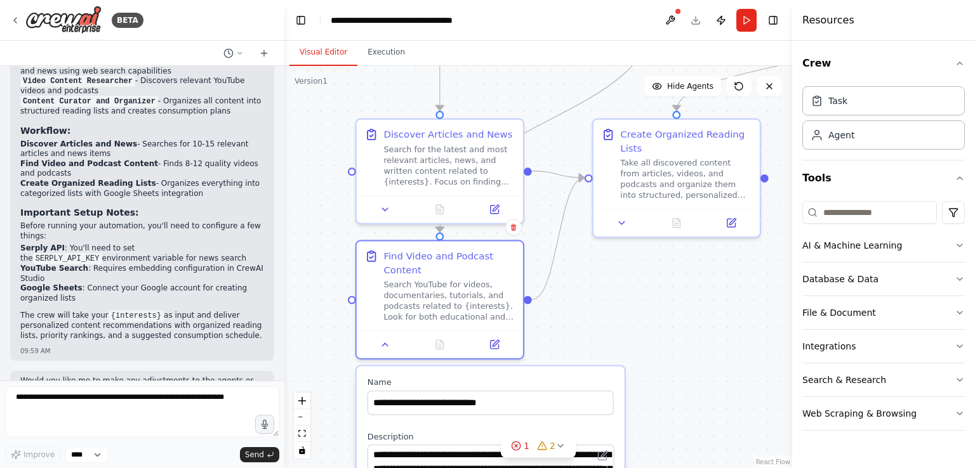
drag, startPoint x: 675, startPoint y: 168, endPoint x: 670, endPoint y: 372, distance: 204.5
click at [670, 372] on div ".deletable-edge-delete-btn { width: 20px; height: 20px; border: 0px solid #ffff…" at bounding box center [538, 267] width 508 height 402
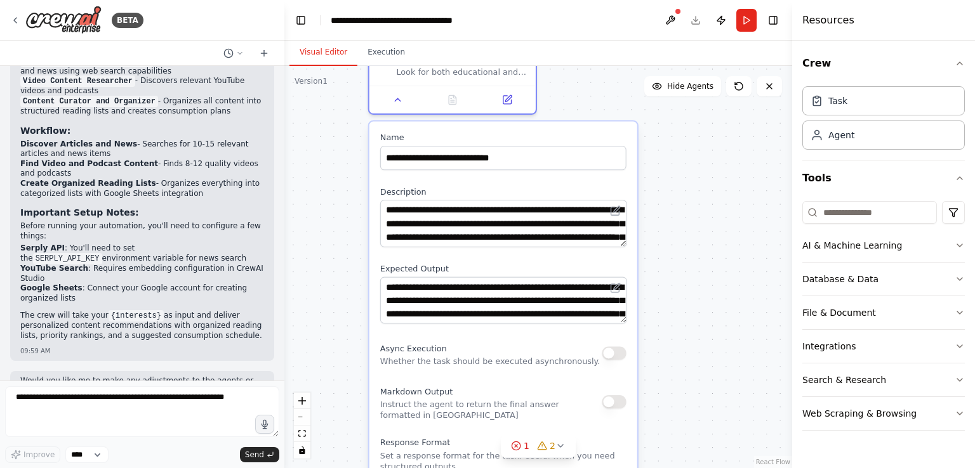
drag, startPoint x: 670, startPoint y: 372, endPoint x: 683, endPoint y: 127, distance: 245.3
click at [683, 127] on div ".deletable-edge-delete-btn { width: 20px; height: 20px; border: 0px solid #ffff…" at bounding box center [538, 267] width 508 height 402
click at [674, 19] on button at bounding box center [670, 20] width 20 height 23
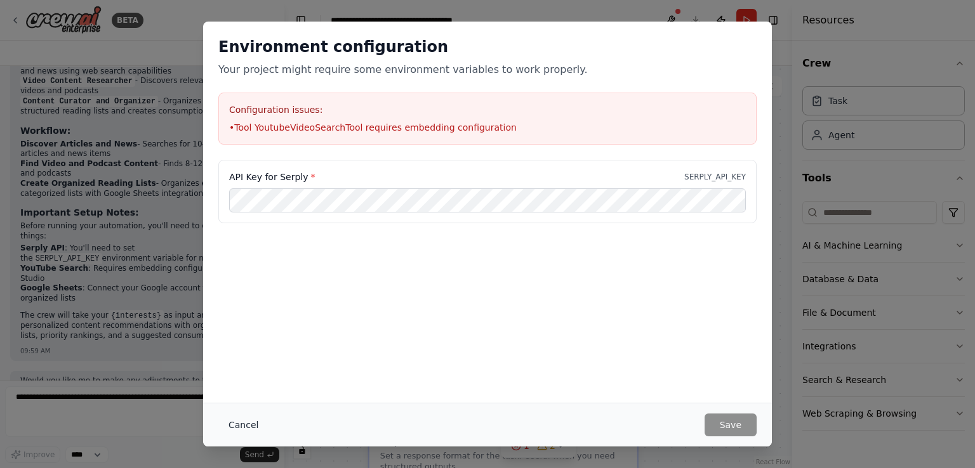
click at [234, 420] on button "Cancel" at bounding box center [243, 425] width 50 height 23
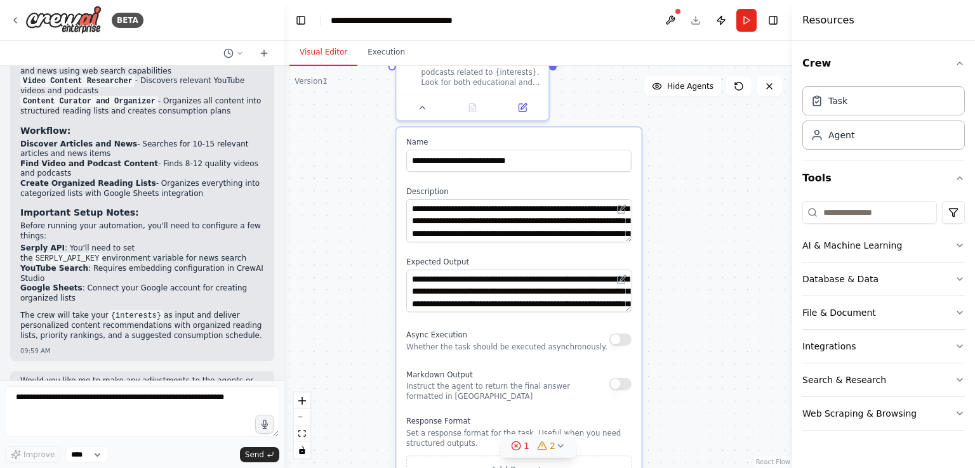
click at [555, 451] on icon at bounding box center [560, 446] width 10 height 10
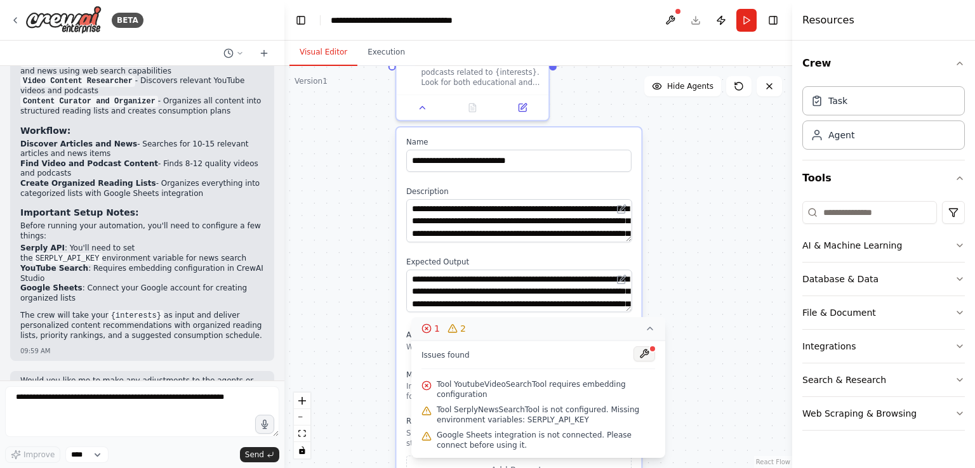
click at [647, 362] on button at bounding box center [644, 354] width 22 height 15
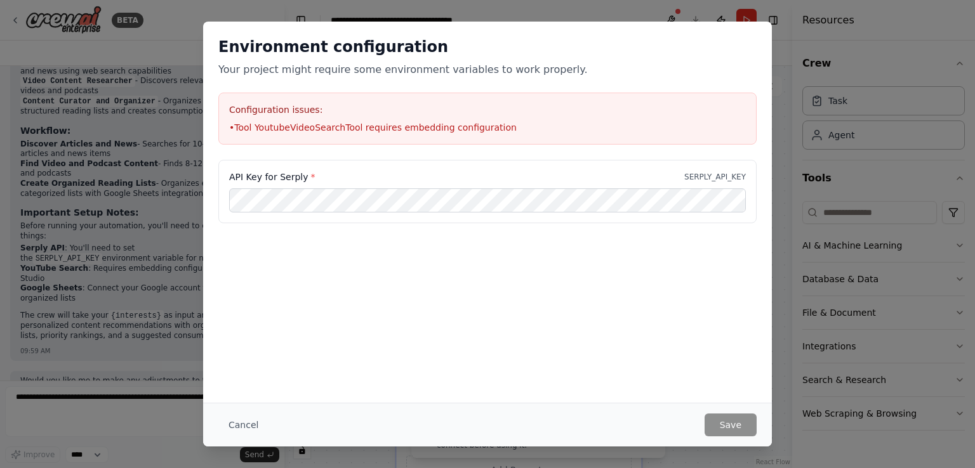
click at [838, 232] on div "Environment configuration Your project might require some environment variables…" at bounding box center [487, 234] width 975 height 468
